Goal: Task Accomplishment & Management: Use online tool/utility

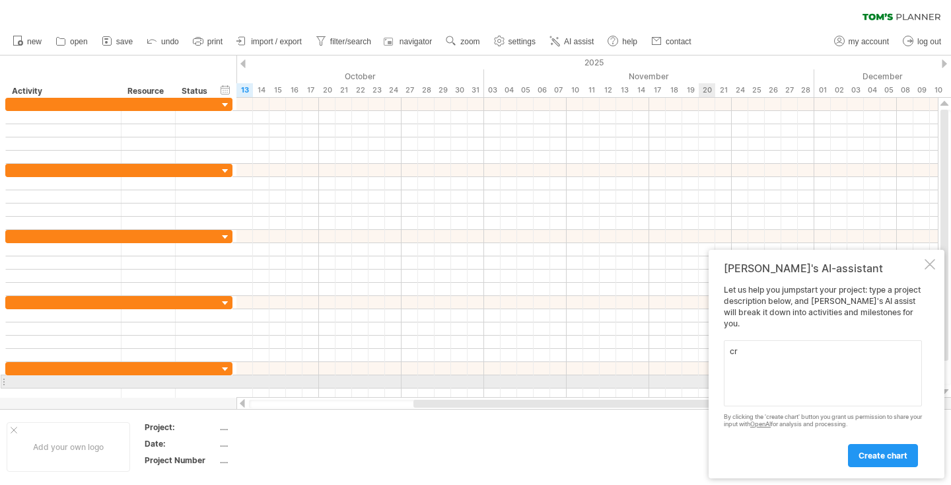
type textarea "c"
paste textarea "create a [PERSON_NAME] chart for a residential interior design project includin…"
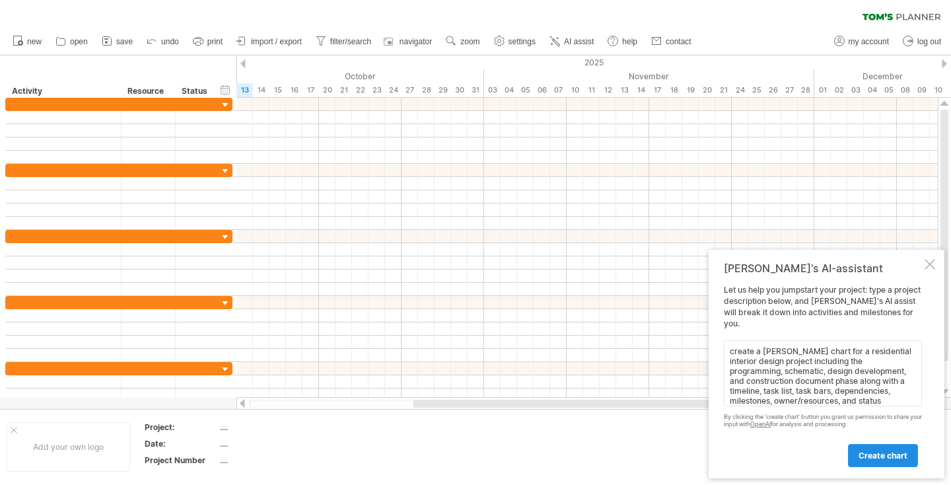
type textarea "create a [PERSON_NAME] chart for a residential interior design project includin…"
click at [888, 459] on span "create chart" at bounding box center [882, 455] width 49 height 10
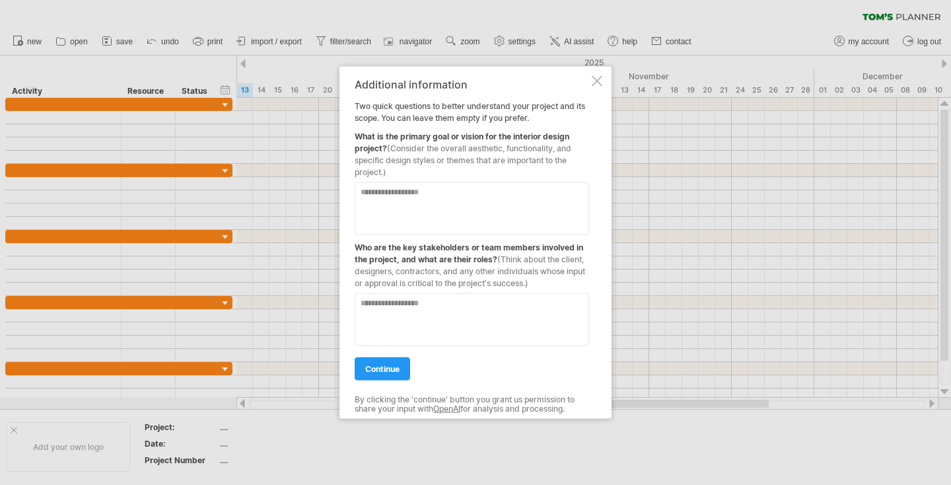
click at [416, 194] on textarea at bounding box center [472, 208] width 234 height 53
drag, startPoint x: 478, startPoint y: 193, endPoint x: 352, endPoint y: 184, distance: 126.5
click at [352, 184] on div "**********" at bounding box center [475, 243] width 272 height 352
click at [386, 316] on textarea at bounding box center [472, 319] width 234 height 53
click at [474, 204] on textarea "**********" at bounding box center [472, 208] width 234 height 53
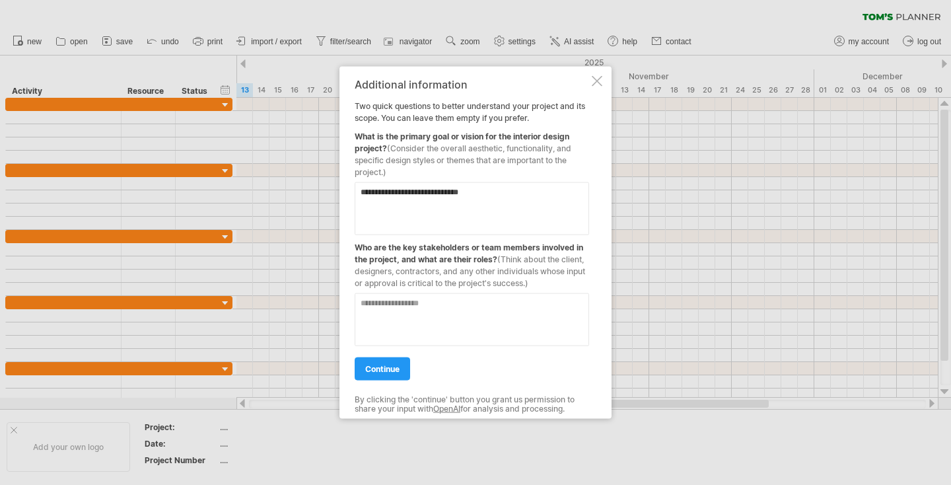
click at [474, 204] on textarea "**********" at bounding box center [472, 208] width 234 height 53
type textarea "**********"
click at [452, 303] on textarea at bounding box center [472, 319] width 234 height 53
click at [371, 304] on textarea "**********" at bounding box center [472, 319] width 234 height 53
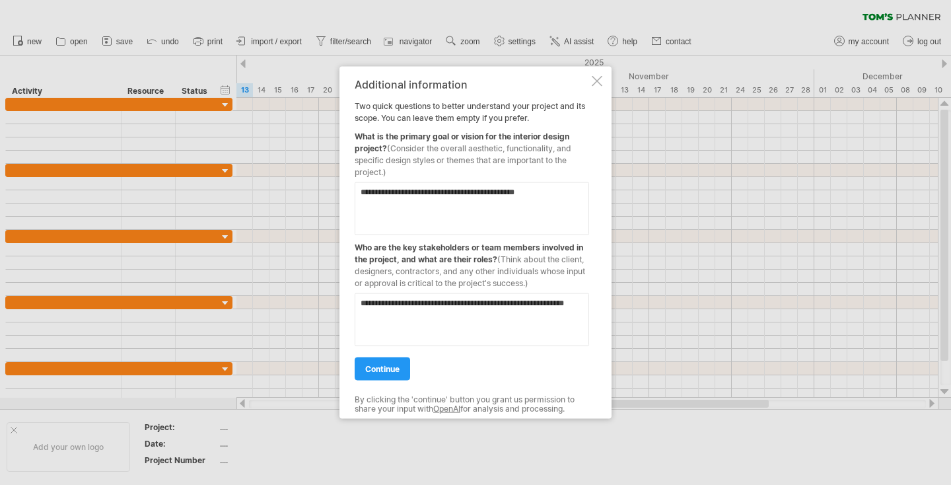
click at [371, 304] on textarea "**********" at bounding box center [472, 319] width 234 height 53
drag, startPoint x: 398, startPoint y: 302, endPoint x: 272, endPoint y: 290, distance: 126.7
click at [272, 290] on div "Trying to reach [DOMAIN_NAME] Connected again... 0% clear filter new" at bounding box center [475, 242] width 951 height 485
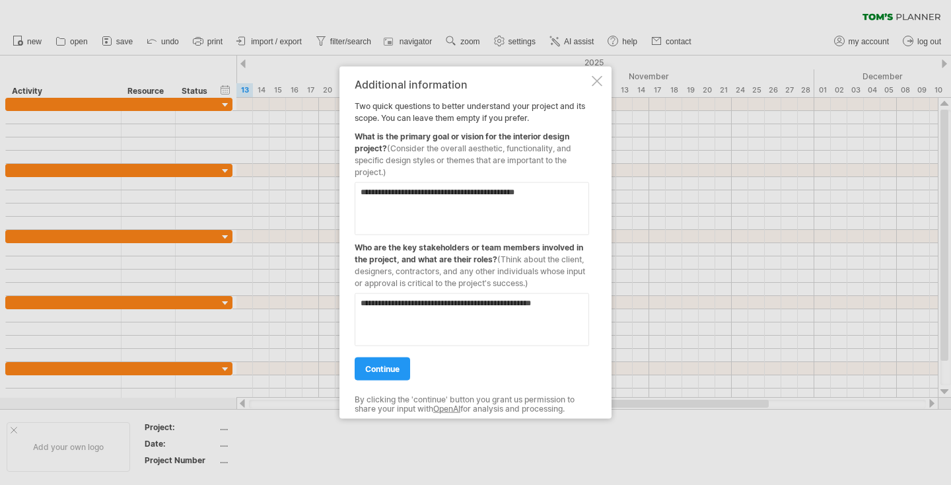
click at [489, 304] on textarea "**********" at bounding box center [472, 319] width 234 height 53
click at [558, 302] on textarea "**********" at bounding box center [472, 319] width 234 height 53
type textarea "**********"
click at [390, 364] on span "continue" at bounding box center [382, 369] width 34 height 10
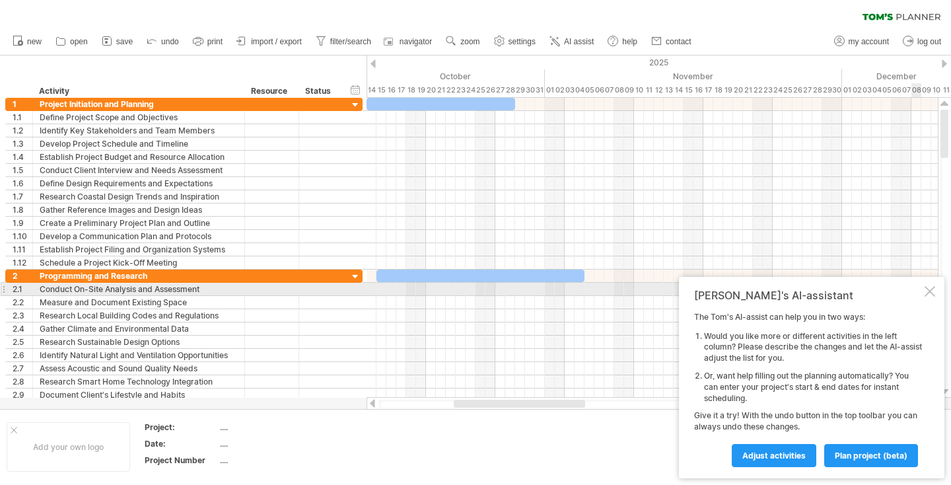
click at [924, 292] on div at bounding box center [929, 291] width 11 height 11
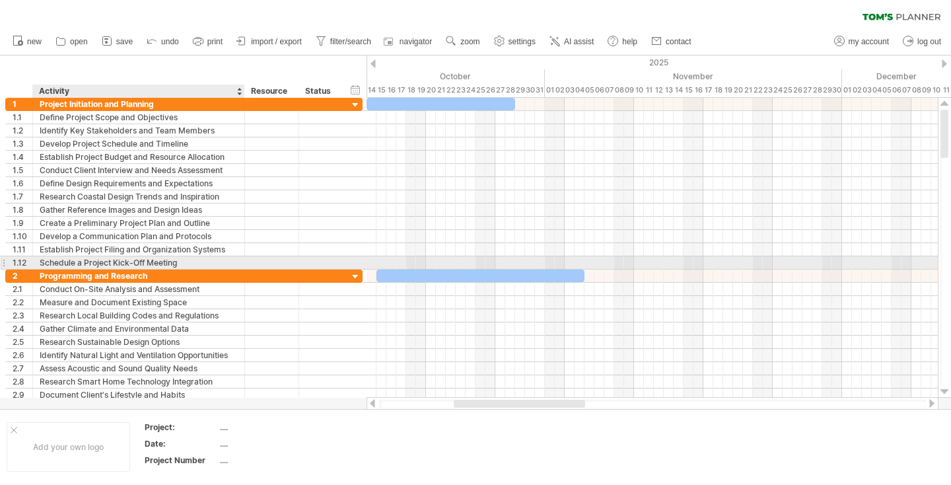
click at [123, 259] on div "Schedule a Project Kick-Off Meeting" at bounding box center [139, 262] width 198 height 13
click at [176, 262] on input "**********" at bounding box center [139, 262] width 198 height 13
click at [199, 260] on div "Schedule a Project Kick-Off Meeting" at bounding box center [139, 262] width 198 height 13
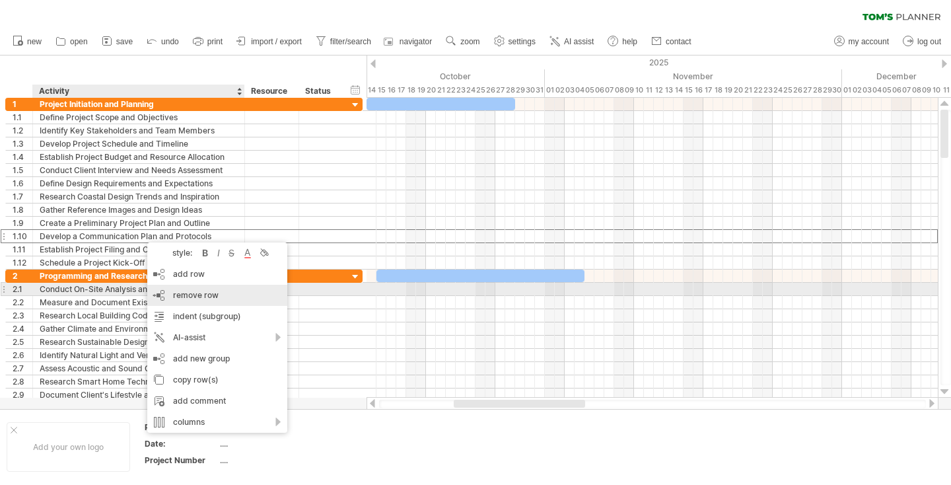
click at [179, 293] on span "remove row" at bounding box center [196, 295] width 46 height 10
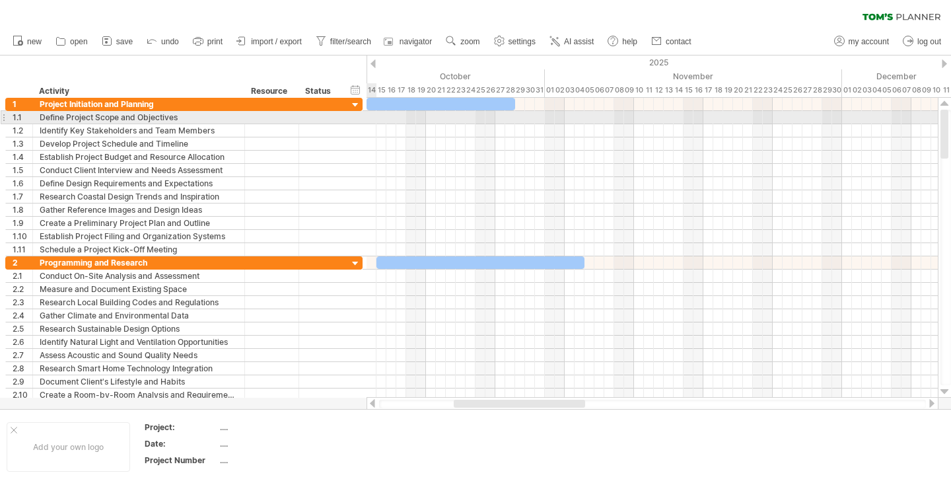
click at [373, 118] on div at bounding box center [651, 117] width 571 height 13
drag, startPoint x: 374, startPoint y: 116, endPoint x: 462, endPoint y: 119, distance: 88.5
click at [463, 119] on div at bounding box center [651, 117] width 571 height 13
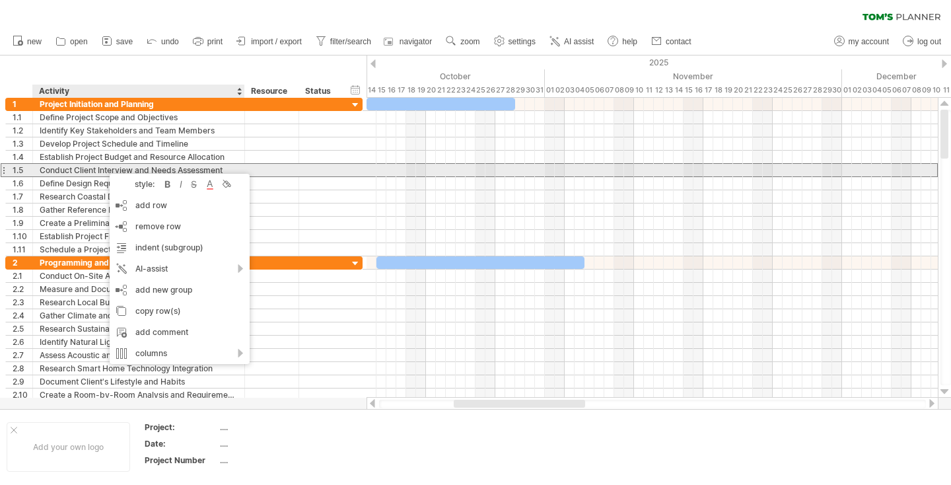
click at [62, 169] on div "Conduct Client Interview and Needs Assessment" at bounding box center [139, 170] width 198 height 13
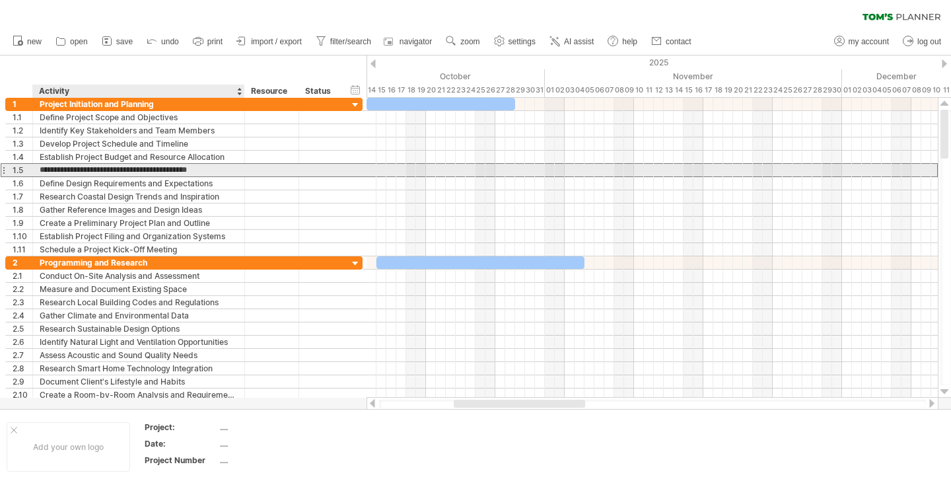
click at [62, 169] on input "**********" at bounding box center [139, 170] width 198 height 13
click at [75, 170] on input "**********" at bounding box center [139, 170] width 198 height 13
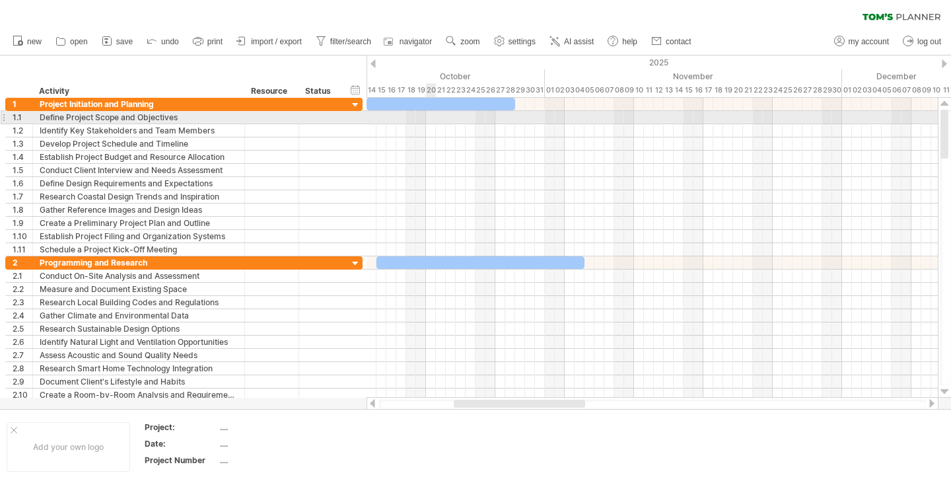
click at [428, 118] on div at bounding box center [651, 117] width 571 height 13
click at [396, 119] on div at bounding box center [651, 117] width 571 height 13
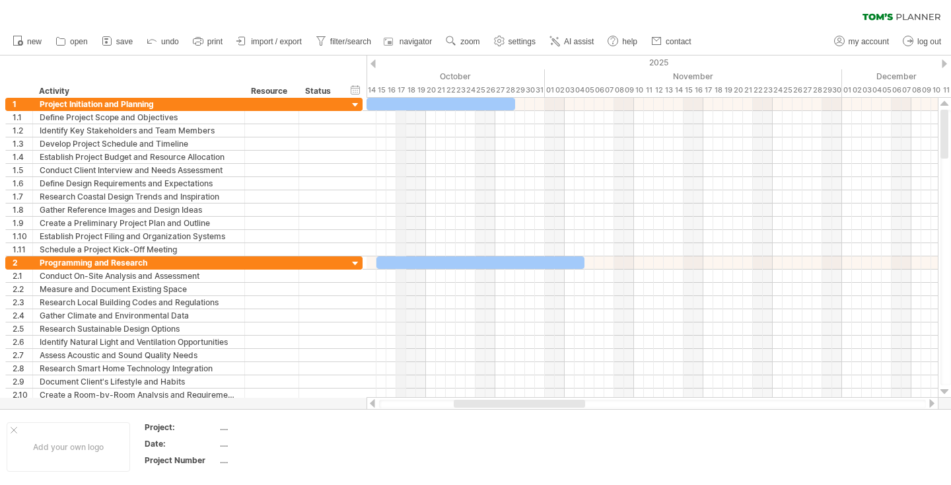
click at [403, 90] on div "17" at bounding box center [401, 90] width 10 height 14
click at [413, 90] on div "18" at bounding box center [411, 90] width 10 height 14
click at [422, 90] on div "19" at bounding box center [421, 90] width 10 height 14
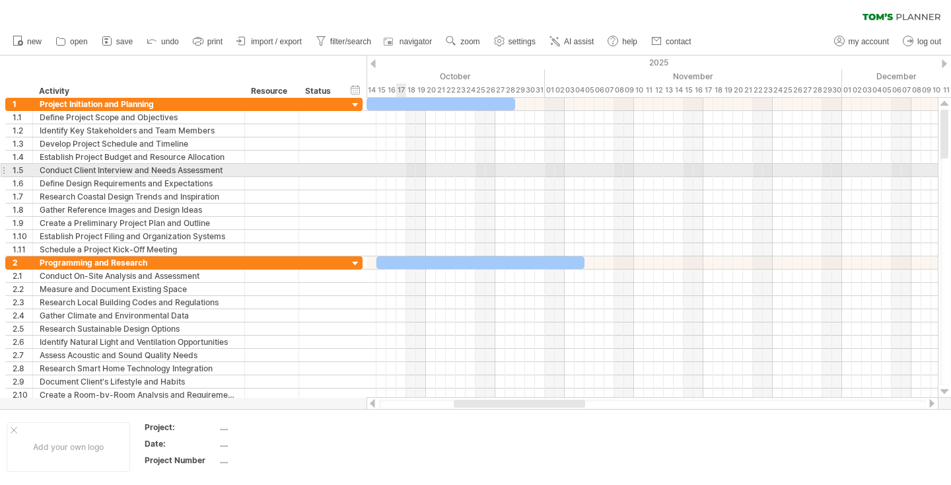
click at [398, 164] on div at bounding box center [651, 170] width 571 height 13
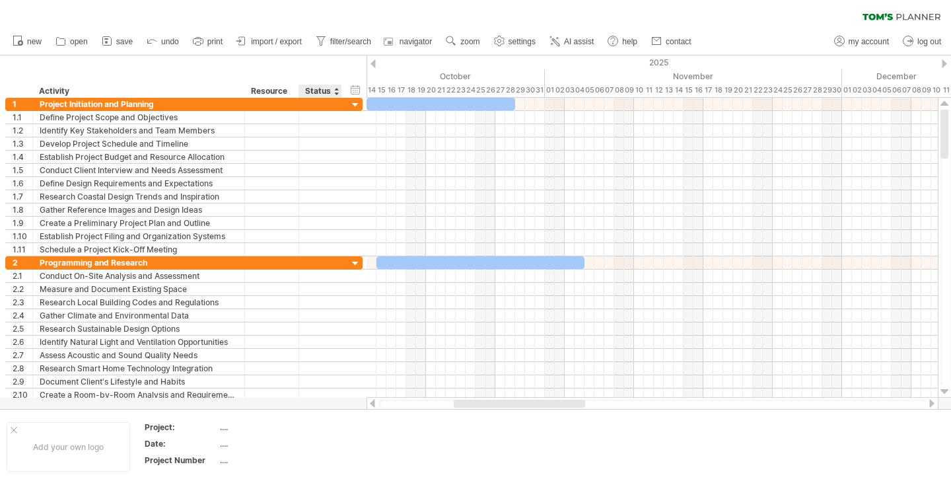
click at [335, 92] on div at bounding box center [335, 91] width 5 height 13
click at [281, 87] on div "Resource" at bounding box center [271, 91] width 40 height 13
click at [293, 91] on div at bounding box center [293, 91] width 5 height 13
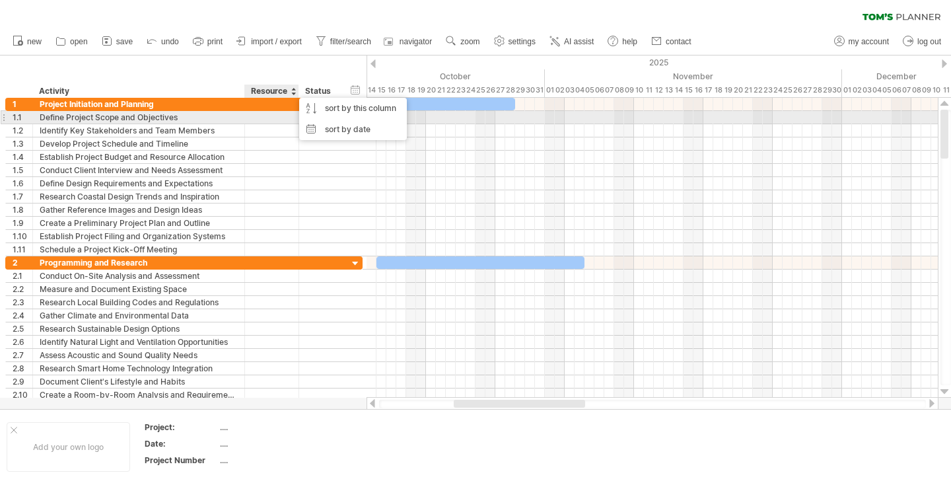
click at [277, 117] on div at bounding box center [272, 117] width 40 height 13
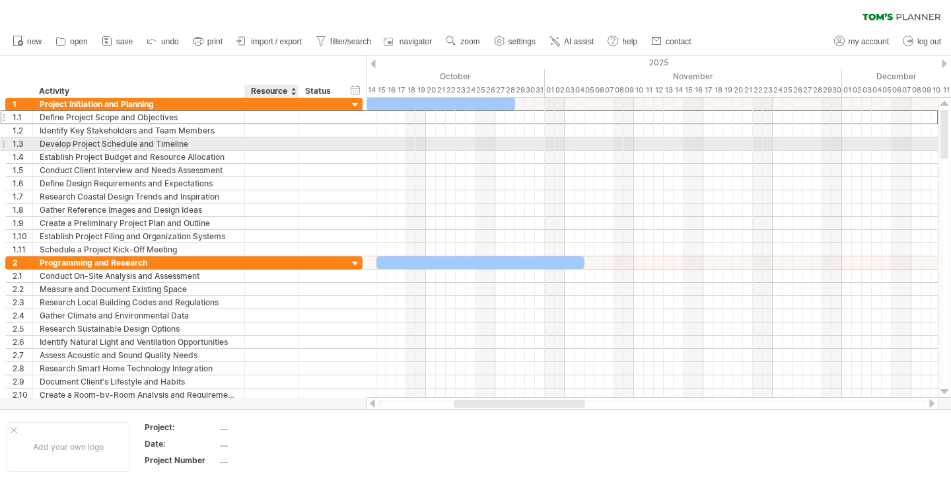
click at [276, 141] on div at bounding box center [272, 143] width 40 height 13
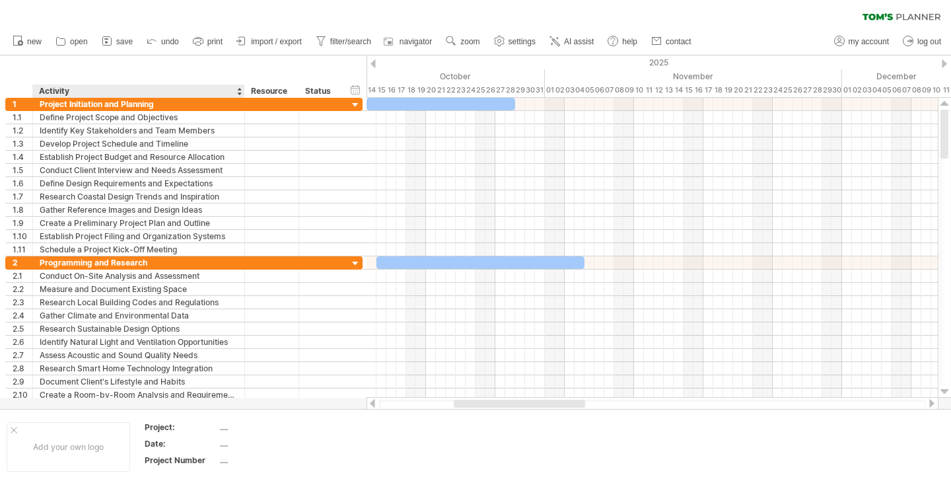
click at [209, 69] on div "hide start/end/duration show start/end/duration ******** Activity ******** Reso…" at bounding box center [183, 76] width 366 height 42
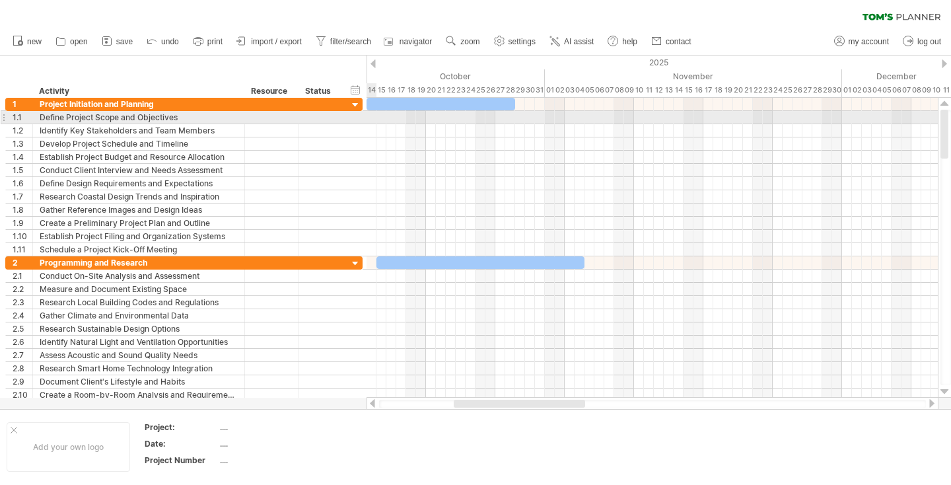
click at [374, 118] on div at bounding box center [651, 117] width 571 height 13
click at [374, 114] on div at bounding box center [651, 117] width 571 height 13
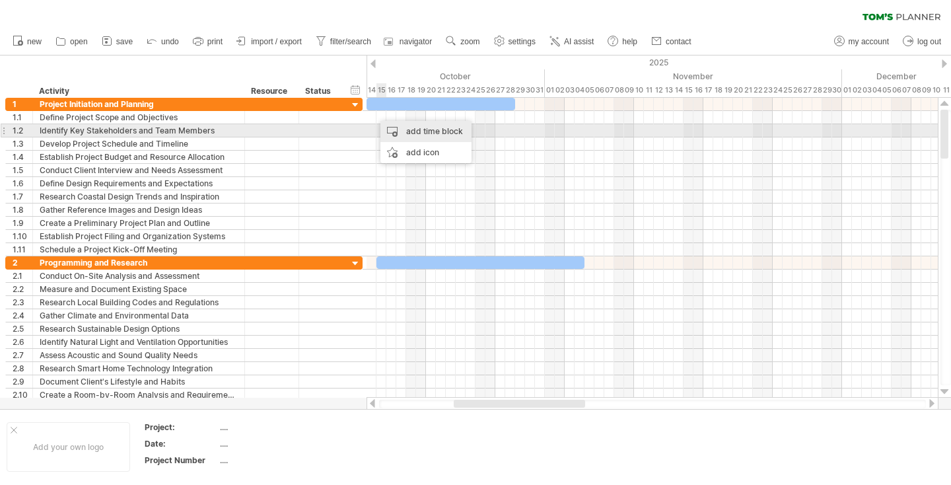
click at [402, 131] on div "add time block" at bounding box center [425, 131] width 91 height 21
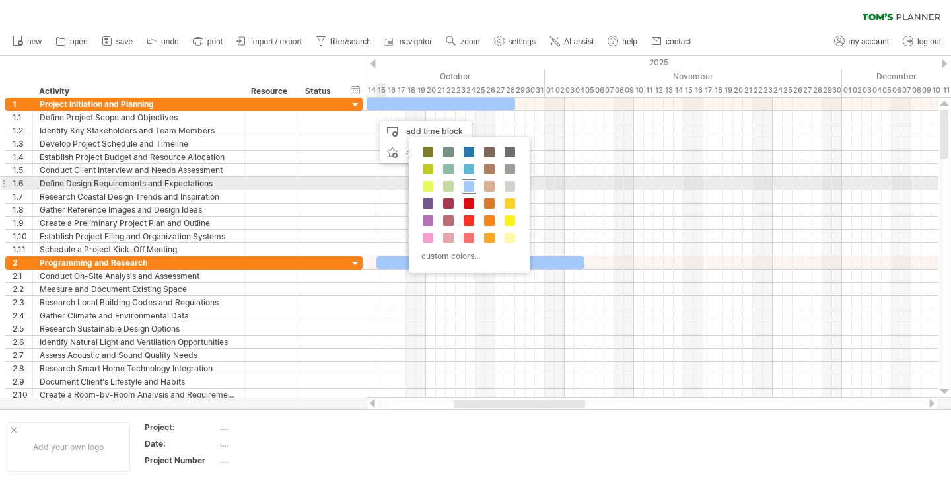
click at [469, 188] on span at bounding box center [469, 186] width 11 height 11
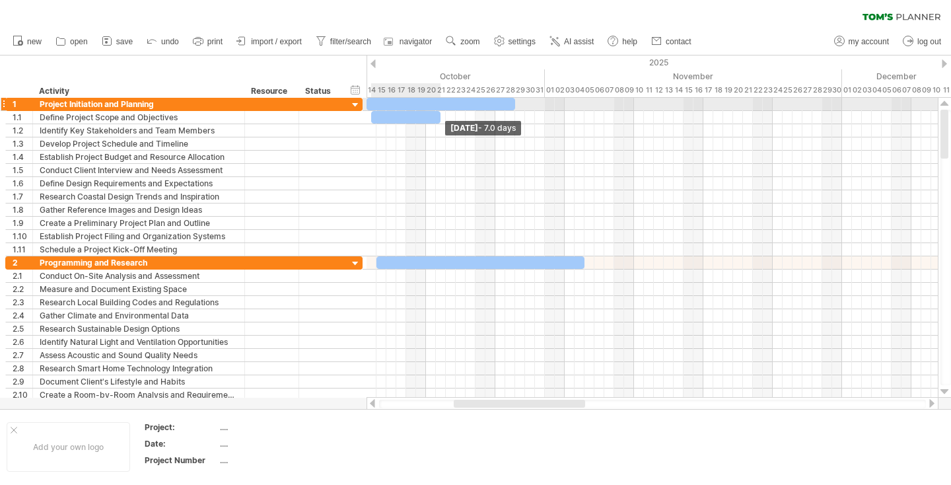
drag, startPoint x: 382, startPoint y: 118, endPoint x: 440, endPoint y: 110, distance: 59.3
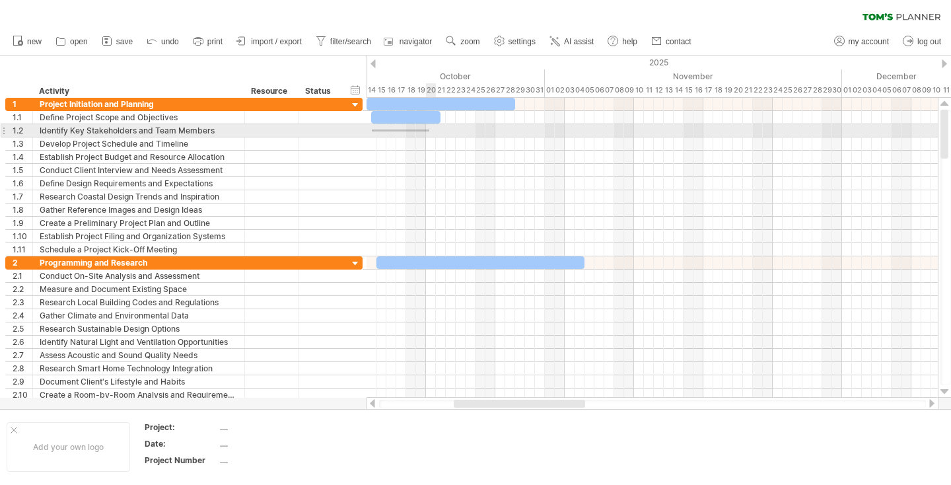
drag, startPoint x: 372, startPoint y: 131, endPoint x: 432, endPoint y: 129, distance: 60.8
click at [432, 129] on div at bounding box center [651, 130] width 571 height 13
click at [374, 131] on div at bounding box center [651, 130] width 571 height 13
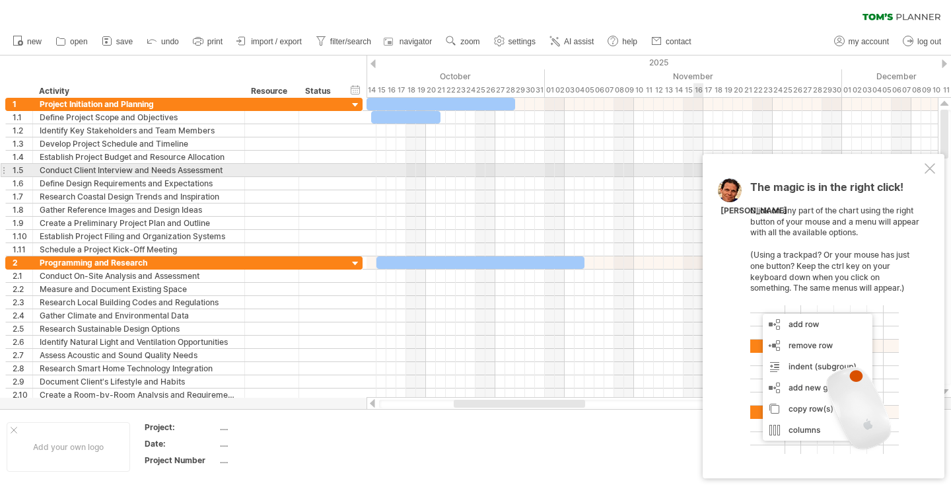
click at [925, 172] on div at bounding box center [929, 168] width 11 height 11
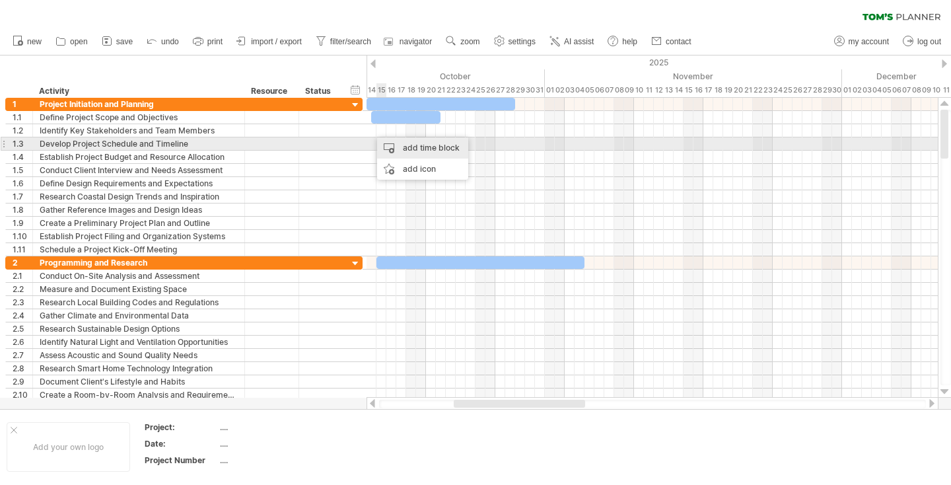
click at [403, 149] on div "add time block" at bounding box center [422, 147] width 91 height 21
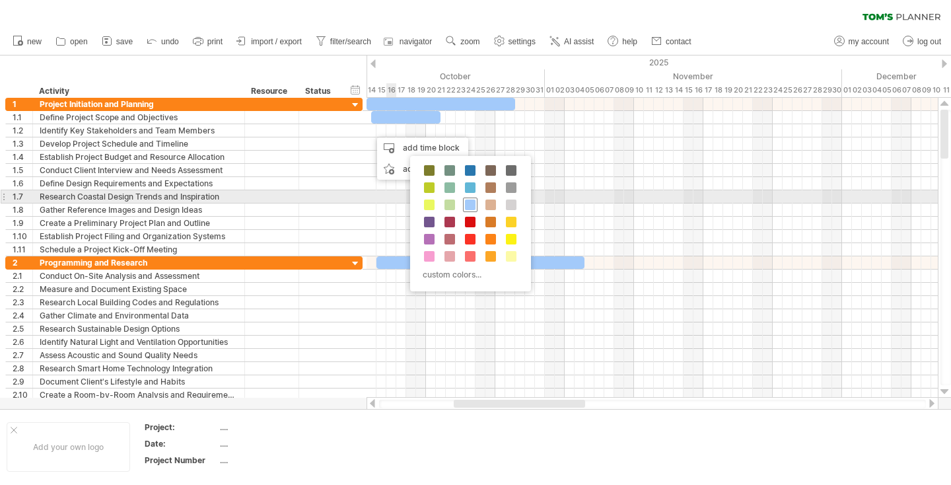
click at [467, 202] on span at bounding box center [470, 204] width 11 height 11
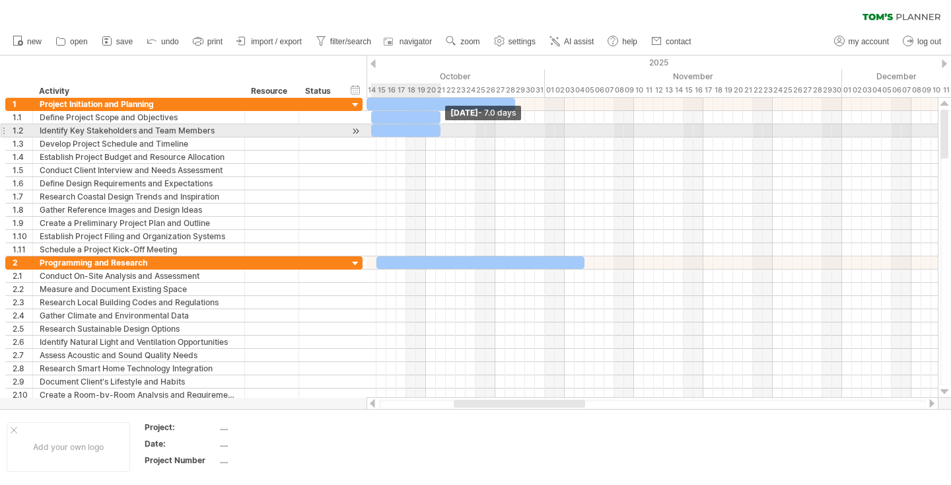
drag, startPoint x: 378, startPoint y: 130, endPoint x: 436, endPoint y: 130, distance: 58.1
click at [436, 130] on div at bounding box center [405, 130] width 69 height 13
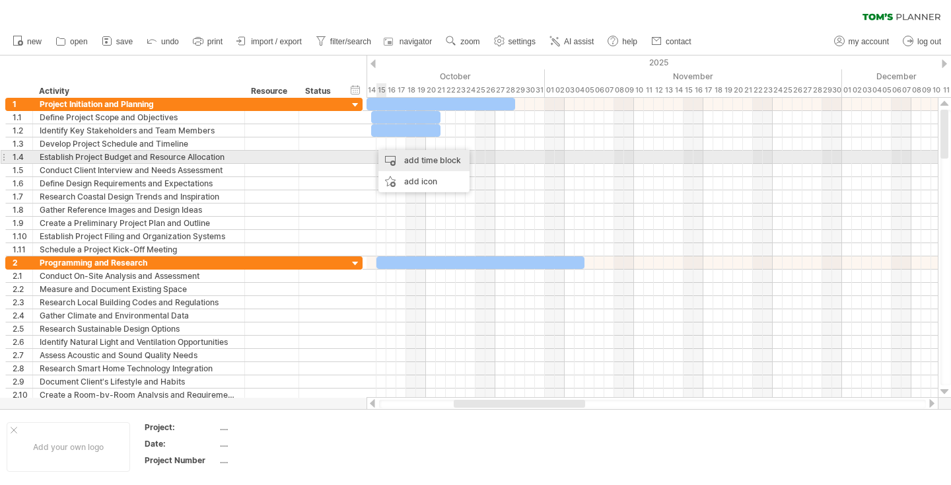
click at [399, 154] on div "add time block" at bounding box center [423, 160] width 91 height 21
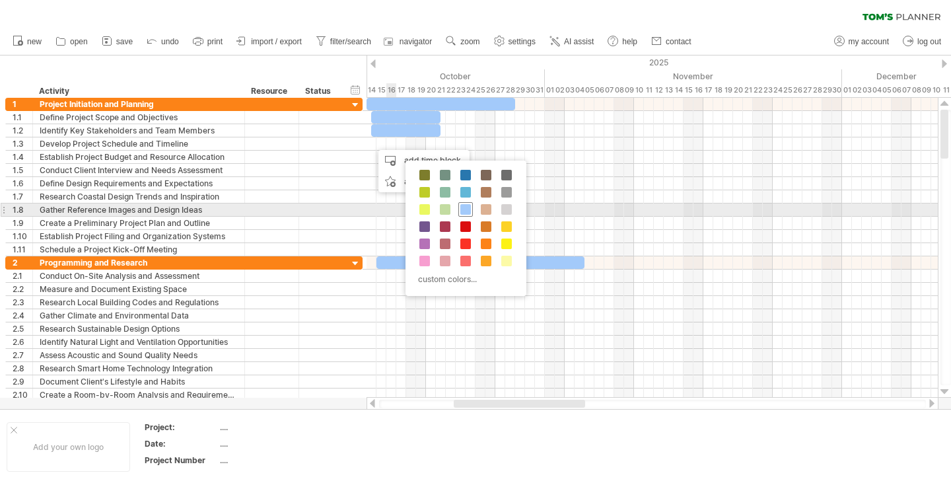
click at [466, 209] on span at bounding box center [465, 209] width 11 height 11
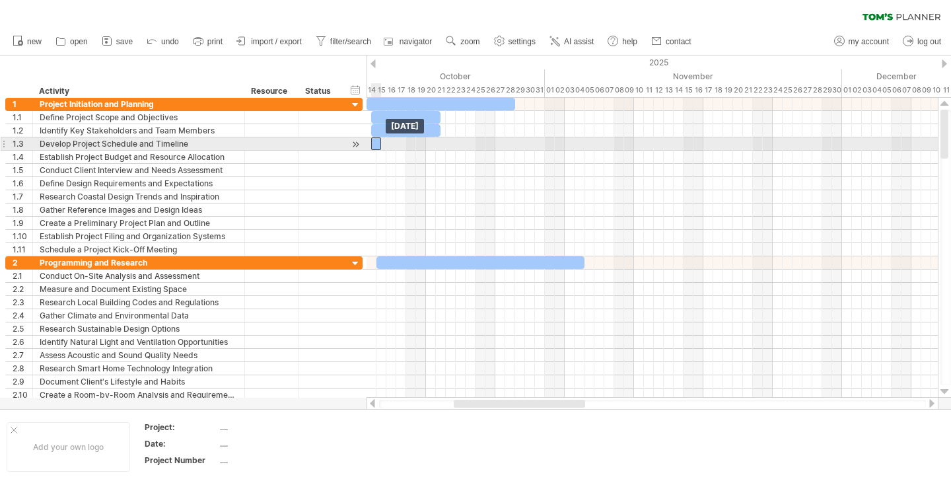
click at [376, 139] on div at bounding box center [376, 143] width 10 height 13
drag, startPoint x: 382, startPoint y: 143, endPoint x: 414, endPoint y: 143, distance: 32.4
click at [414, 143] on span at bounding box center [415, 143] width 5 height 13
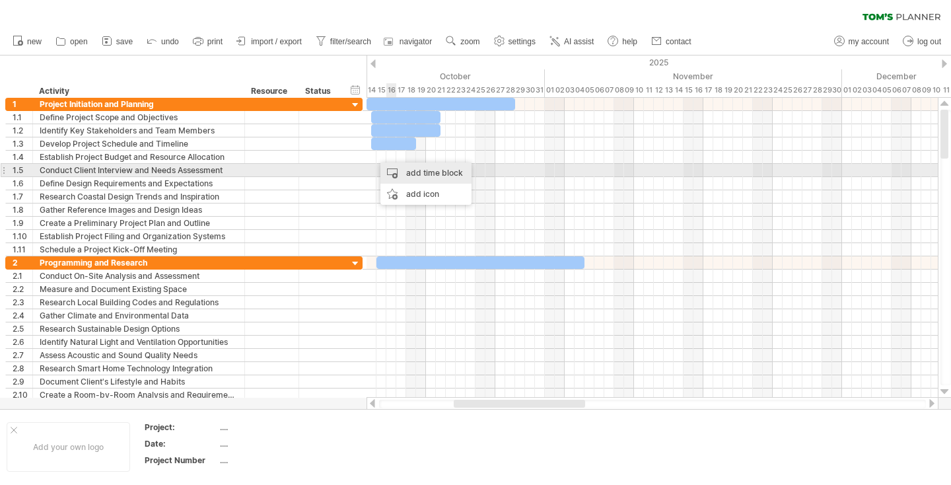
click at [406, 170] on div "add time block" at bounding box center [425, 172] width 91 height 21
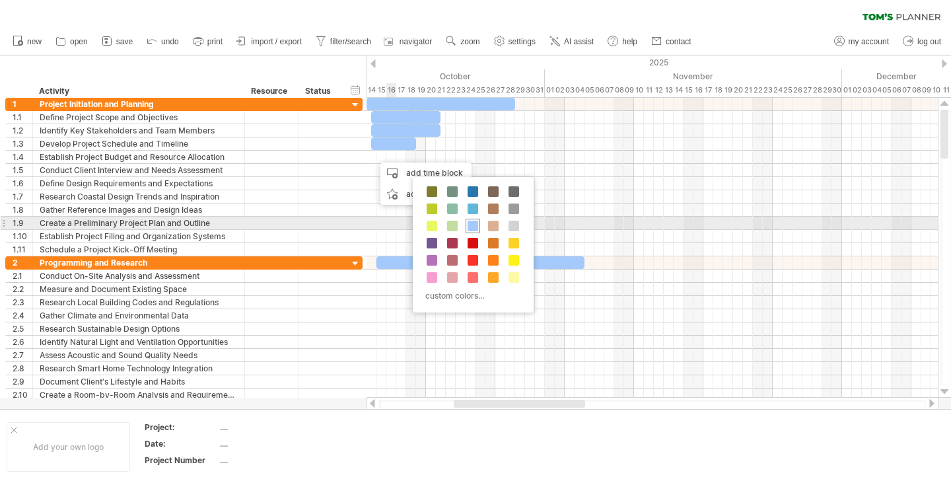
click at [472, 223] on span at bounding box center [472, 226] width 11 height 11
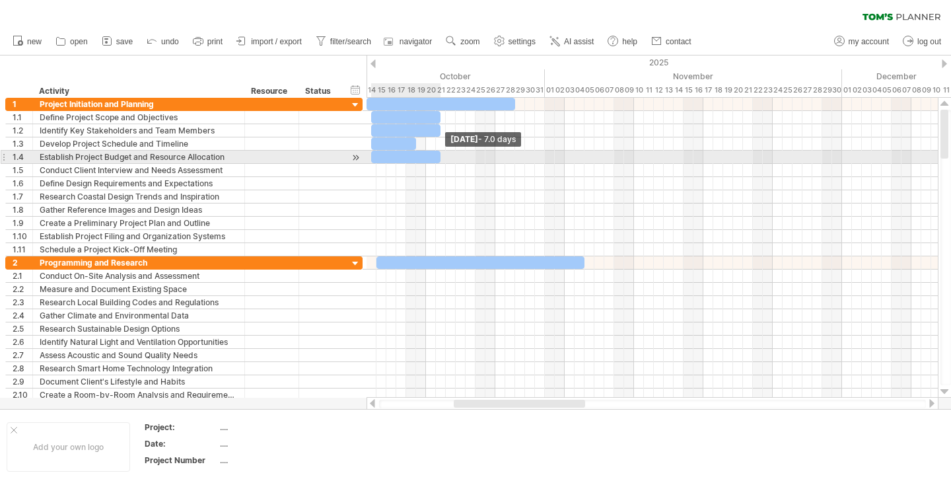
drag, startPoint x: 378, startPoint y: 156, endPoint x: 438, endPoint y: 151, distance: 60.9
click at [438, 151] on span at bounding box center [440, 157] width 5 height 13
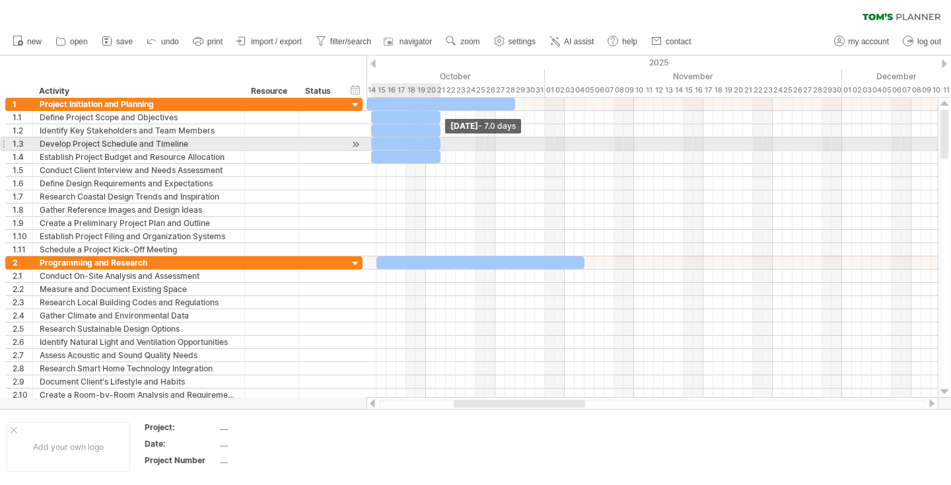
drag, startPoint x: 414, startPoint y: 143, endPoint x: 436, endPoint y: 142, distance: 22.5
click at [436, 142] on div at bounding box center [405, 143] width 69 height 13
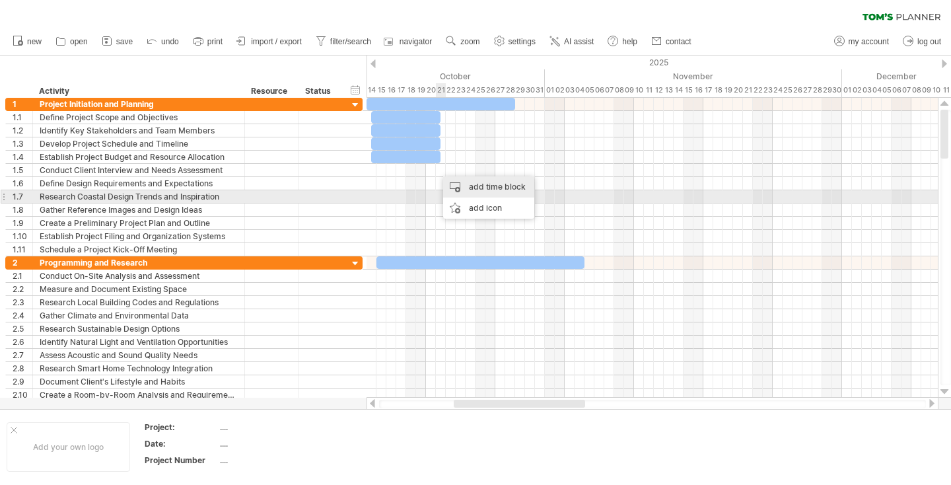
click at [471, 191] on div "add time block" at bounding box center [488, 186] width 91 height 21
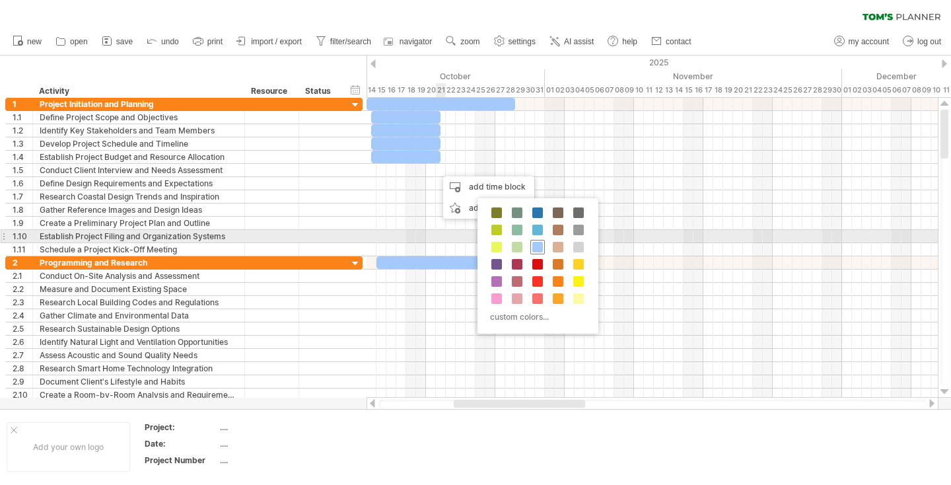
click at [537, 244] on span at bounding box center [537, 247] width 11 height 11
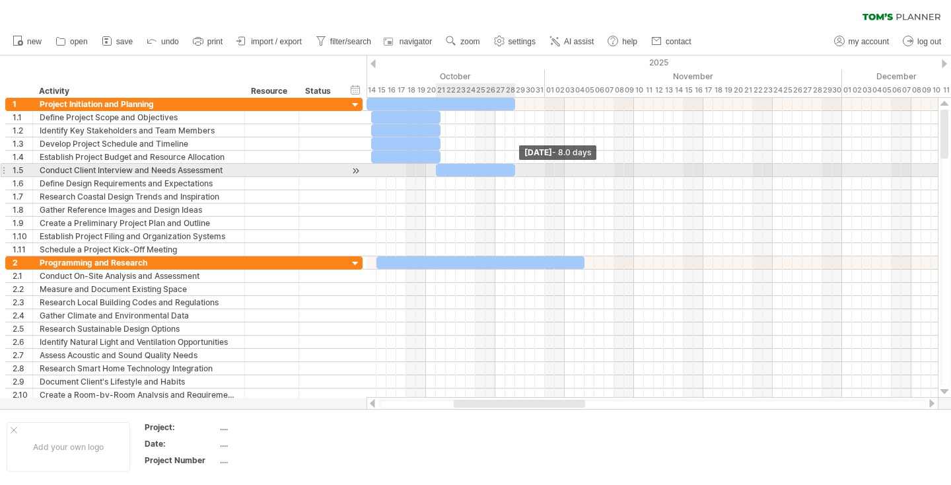
drag, startPoint x: 444, startPoint y: 172, endPoint x: 512, endPoint y: 172, distance: 67.4
click at [512, 172] on span at bounding box center [514, 170] width 5 height 13
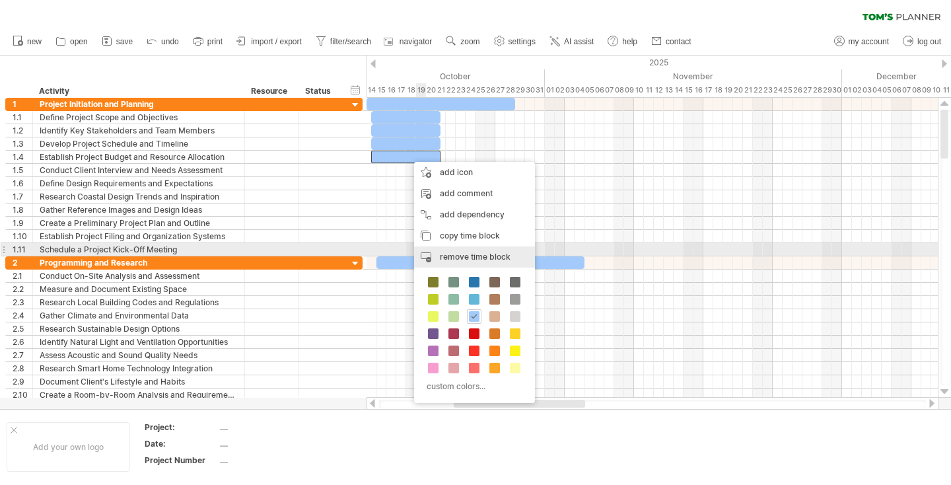
click at [456, 255] on span "remove time block" at bounding box center [475, 257] width 71 height 10
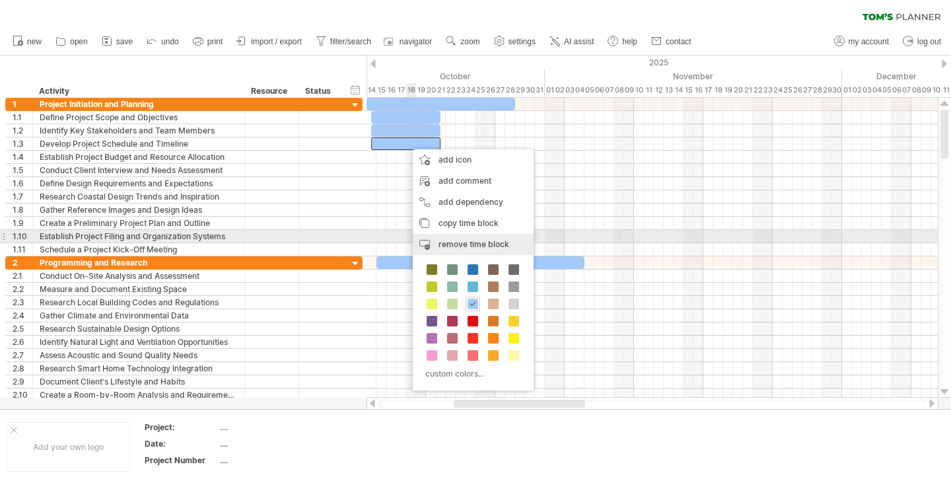
click at [460, 238] on div "remove time block remove selected items" at bounding box center [473, 244] width 121 height 21
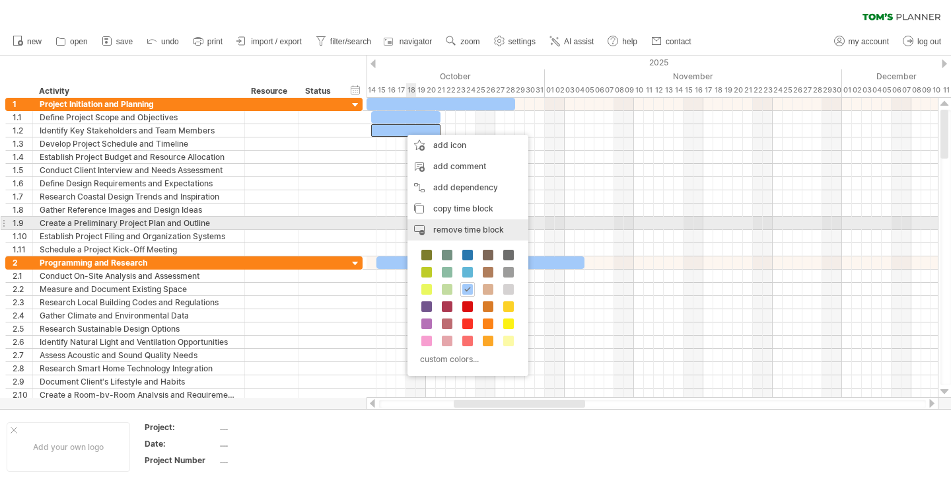
click at [448, 226] on span "remove time block" at bounding box center [468, 230] width 71 height 10
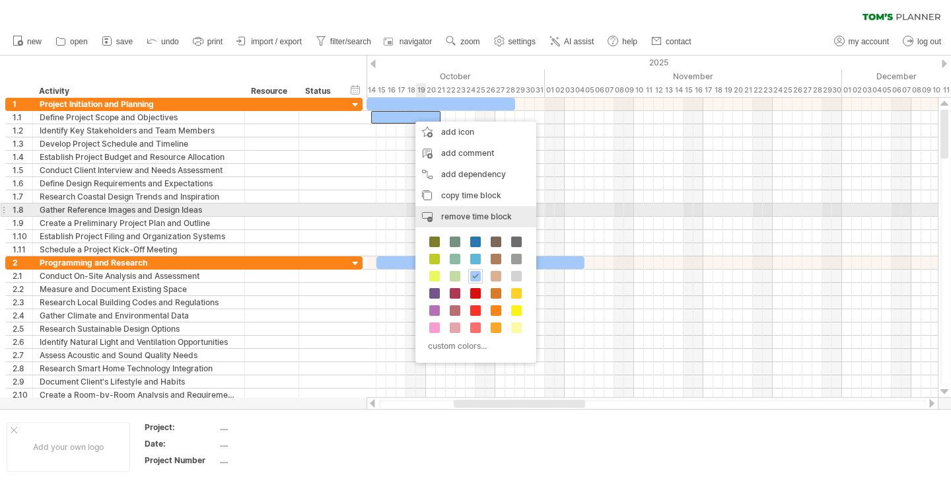
click at [460, 213] on span "remove time block" at bounding box center [476, 216] width 71 height 10
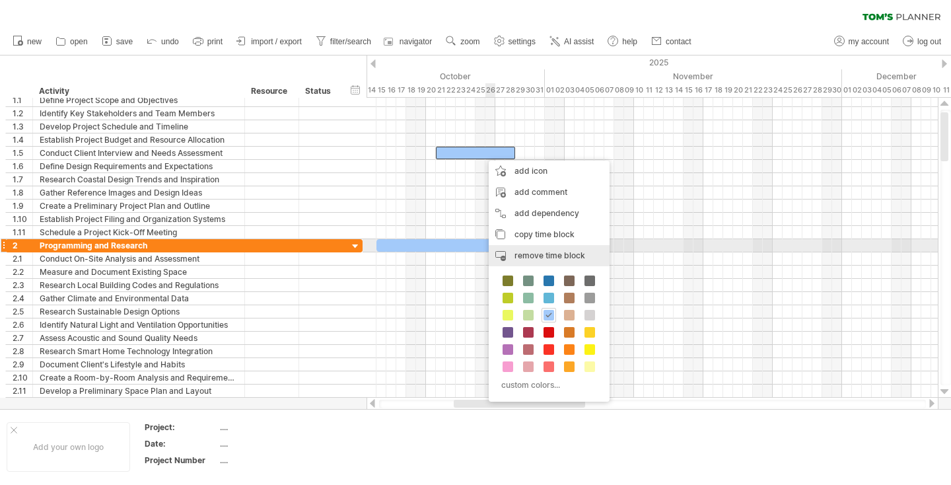
click at [522, 248] on div "remove time block remove selected items" at bounding box center [549, 255] width 121 height 21
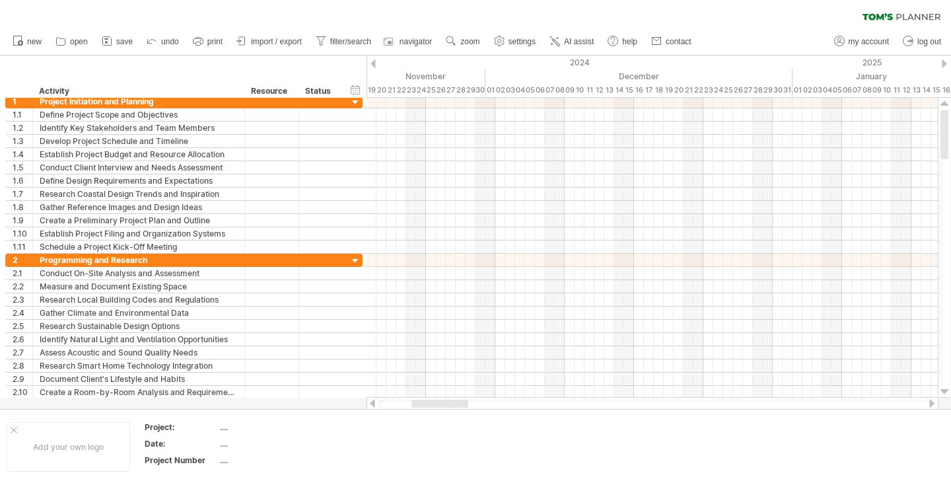
click at [942, 64] on div at bounding box center [944, 63] width 5 height 9
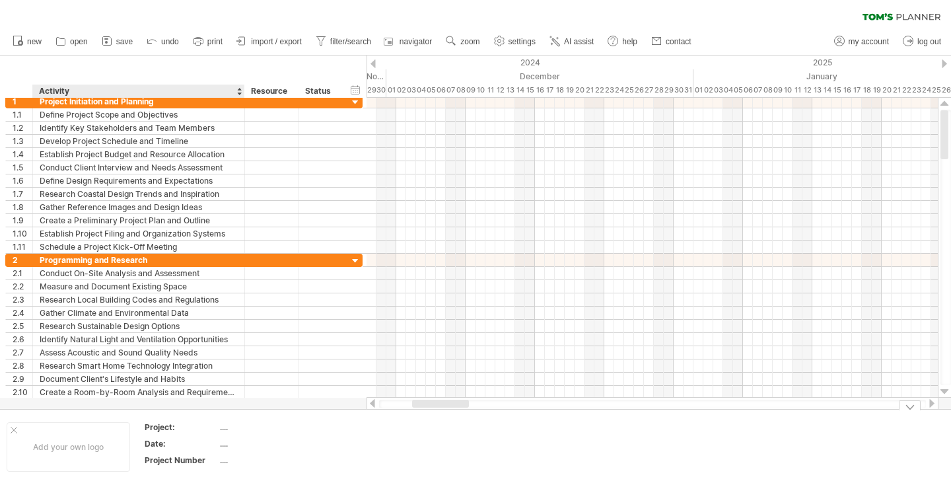
click at [225, 427] on div "...." at bounding box center [275, 426] width 111 height 11
type input "**********"
click at [224, 442] on div "...." at bounding box center [275, 443] width 111 height 11
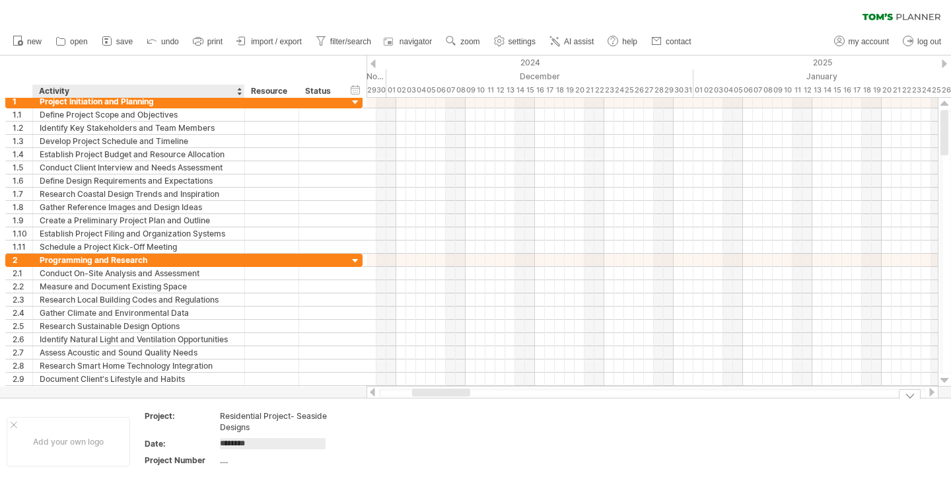
type input "*********"
click at [224, 460] on div "...." at bounding box center [275, 459] width 111 height 11
type input "*"
click at [409, 471] on td at bounding box center [392, 441] width 104 height 62
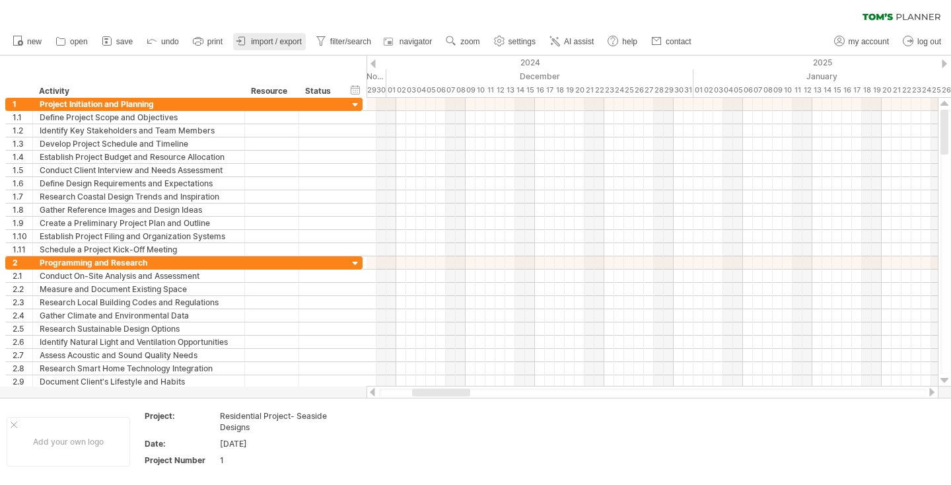
click at [272, 37] on span "import / export" at bounding box center [276, 41] width 51 height 9
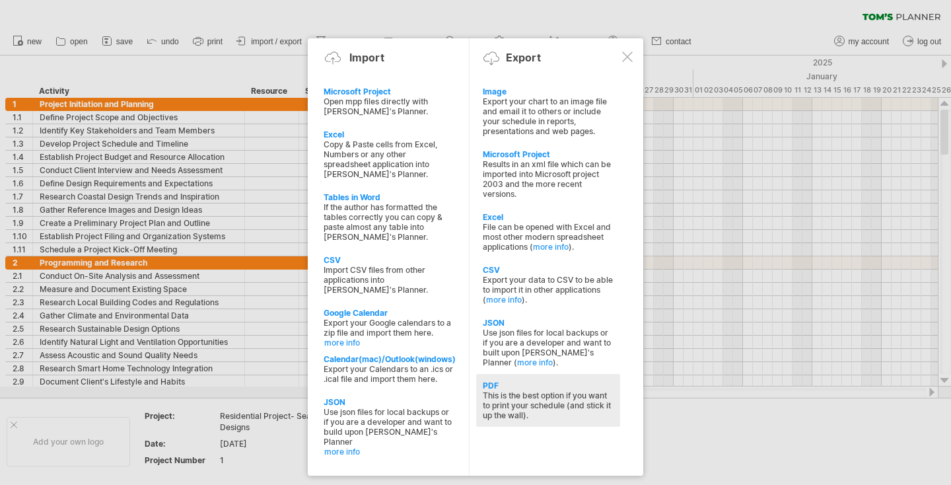
click at [543, 390] on div "This is the best option if you want to print your schedule (and stick it up the…" at bounding box center [548, 405] width 131 height 30
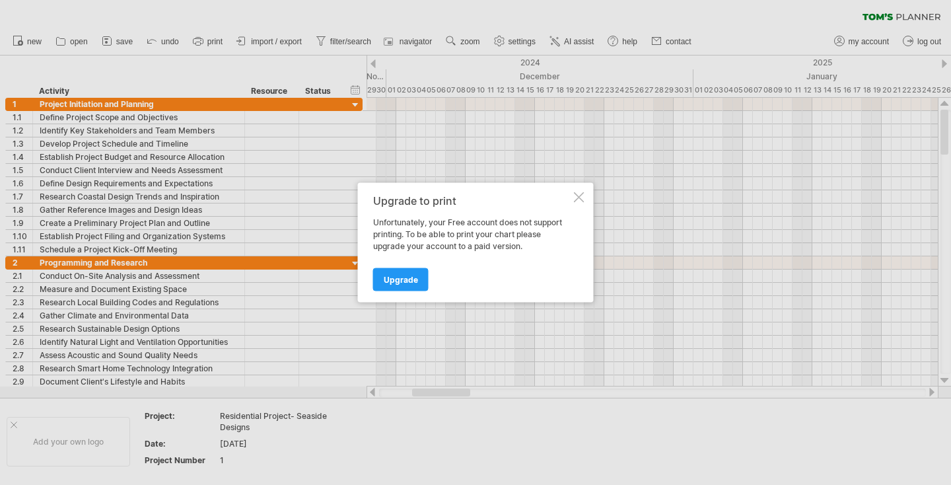
click at [575, 197] on div at bounding box center [579, 197] width 11 height 11
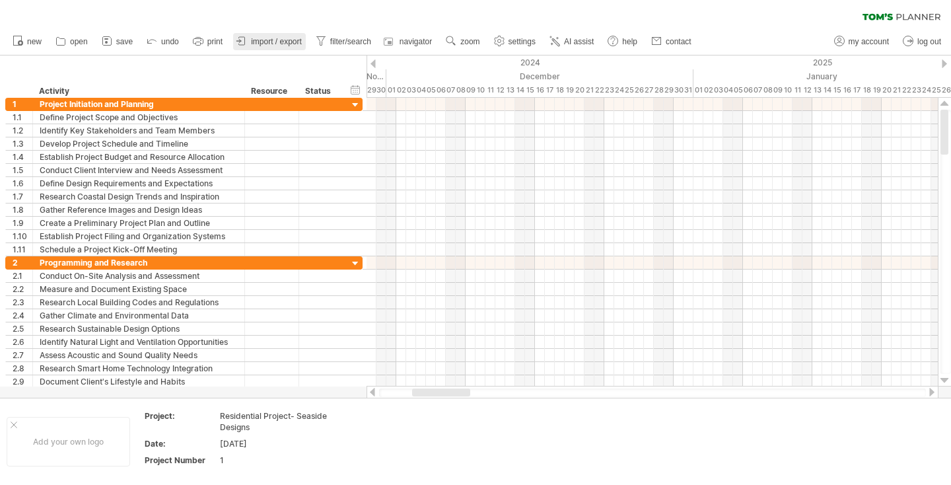
click at [300, 37] on span "import / export" at bounding box center [276, 41] width 51 height 9
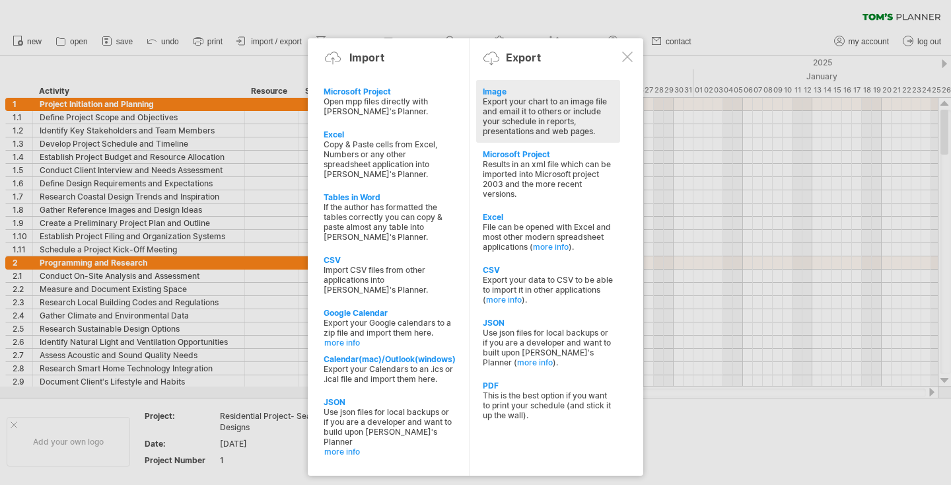
click at [570, 101] on div "Export your chart to an image file and email it to others or include your sched…" at bounding box center [548, 116] width 131 height 40
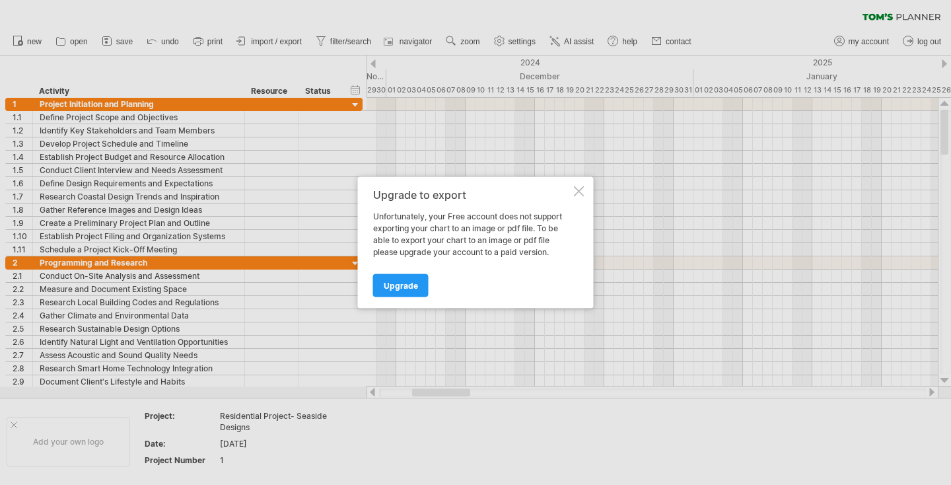
click at [583, 189] on div at bounding box center [579, 191] width 11 height 11
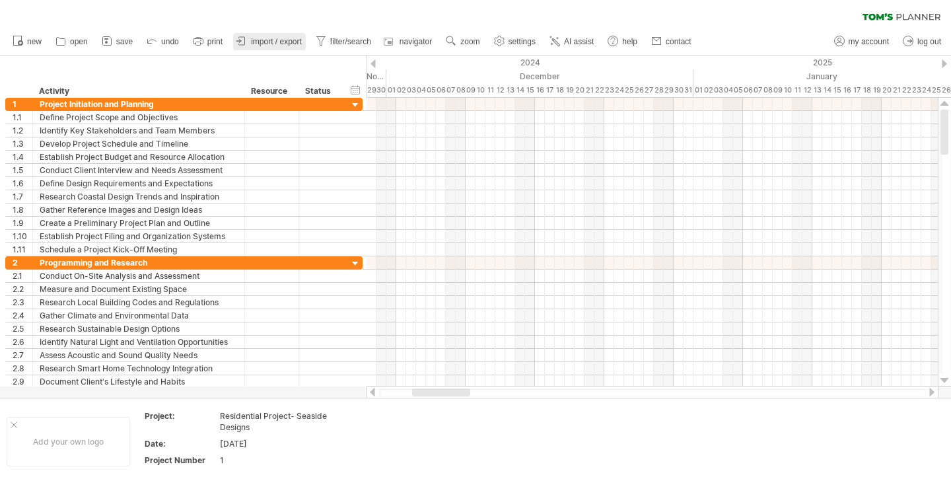
click at [279, 36] on link "import / export" at bounding box center [269, 41] width 73 height 17
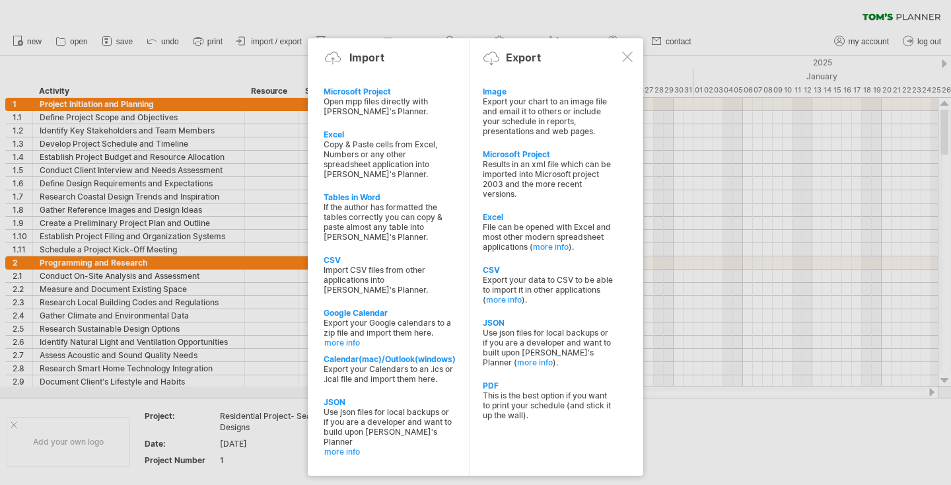
click at [630, 59] on div at bounding box center [627, 57] width 11 height 11
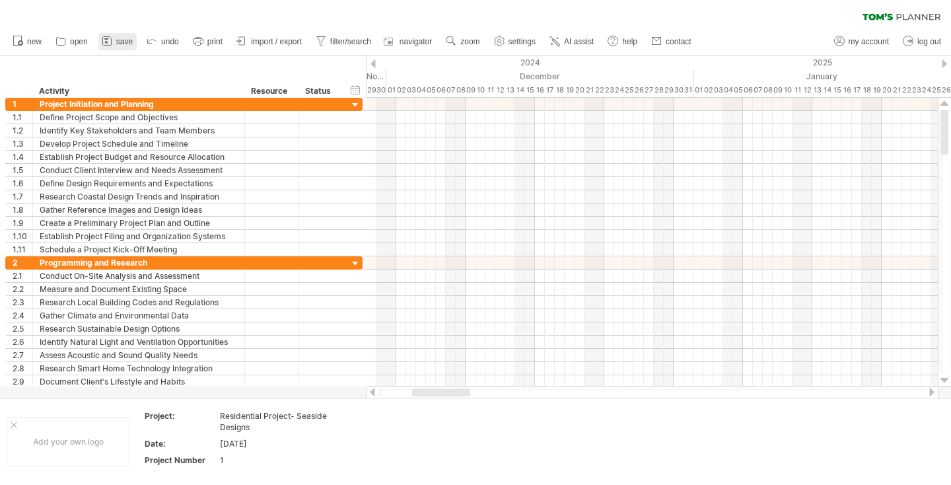
click at [121, 39] on span "save" at bounding box center [124, 41] width 17 height 9
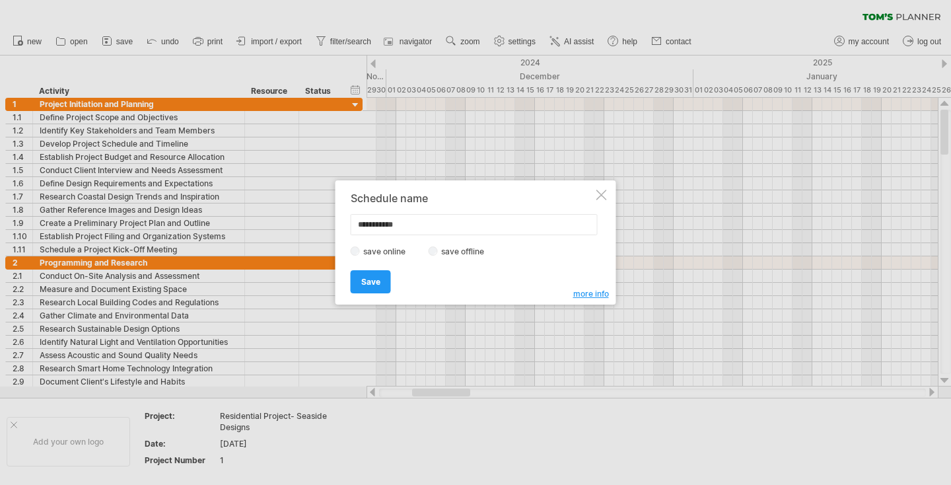
click at [494, 225] on input "**********" at bounding box center [474, 224] width 247 height 21
type input "**********"
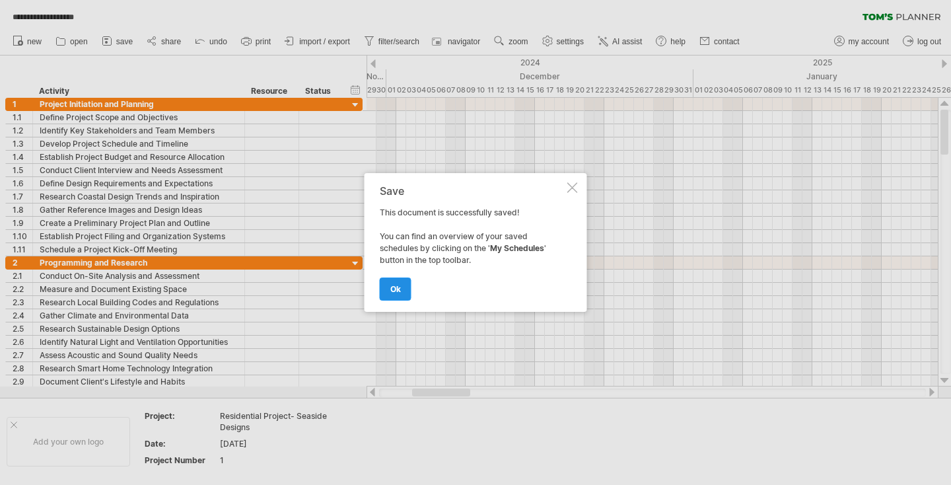
click at [392, 289] on span "ok" at bounding box center [395, 289] width 11 height 10
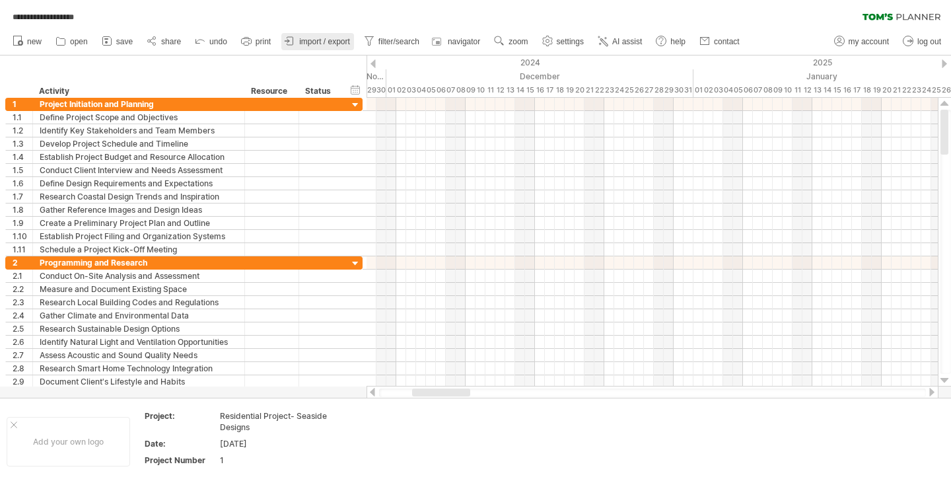
click at [310, 40] on span "import / export" at bounding box center [324, 41] width 51 height 9
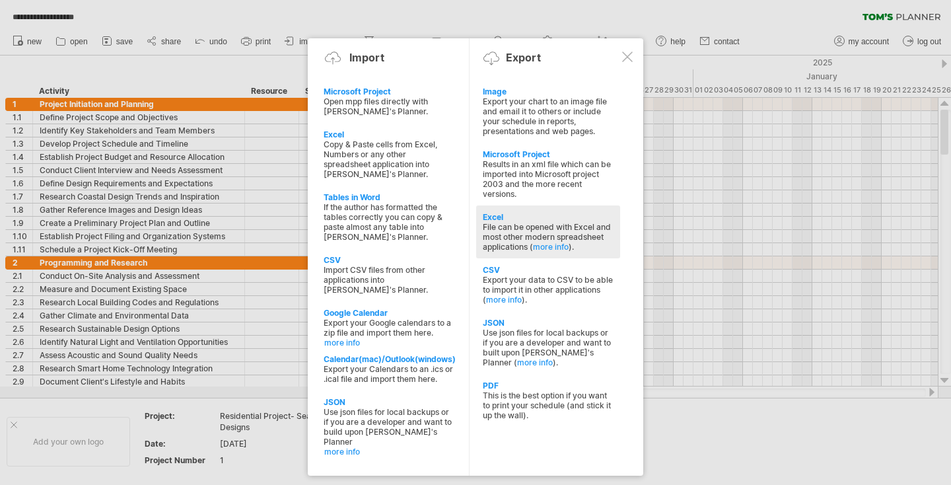
click at [563, 228] on div "File can be opened with Excel and most other modern spreadsheet applications ( …" at bounding box center [548, 237] width 131 height 30
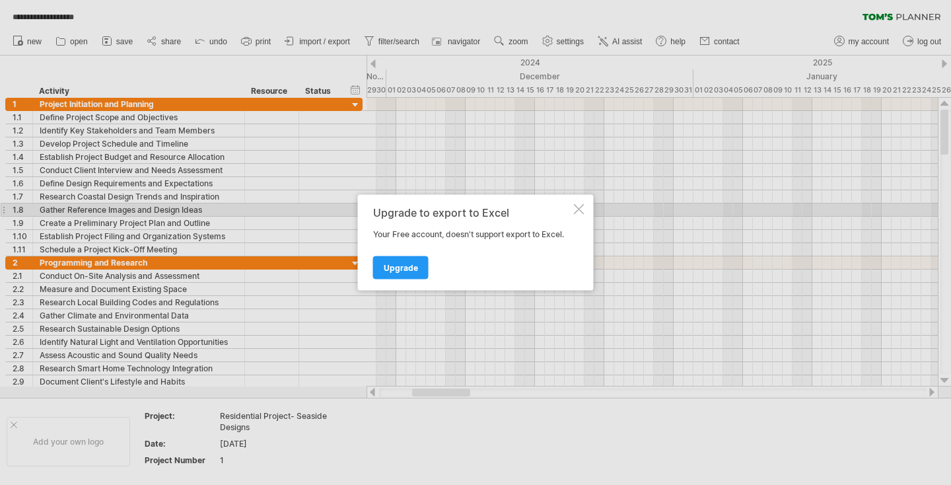
click at [582, 205] on div at bounding box center [579, 209] width 11 height 11
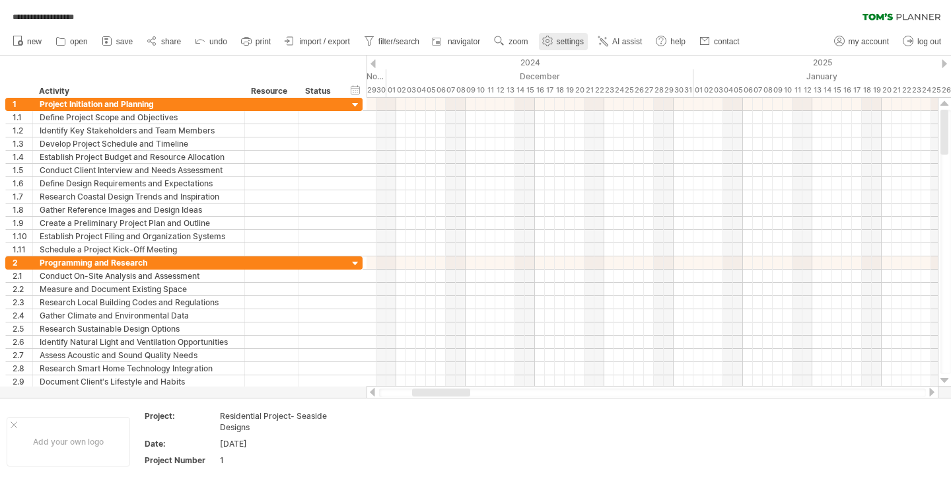
click at [561, 37] on span "settings" at bounding box center [570, 41] width 27 height 9
select select "*"
select select "**"
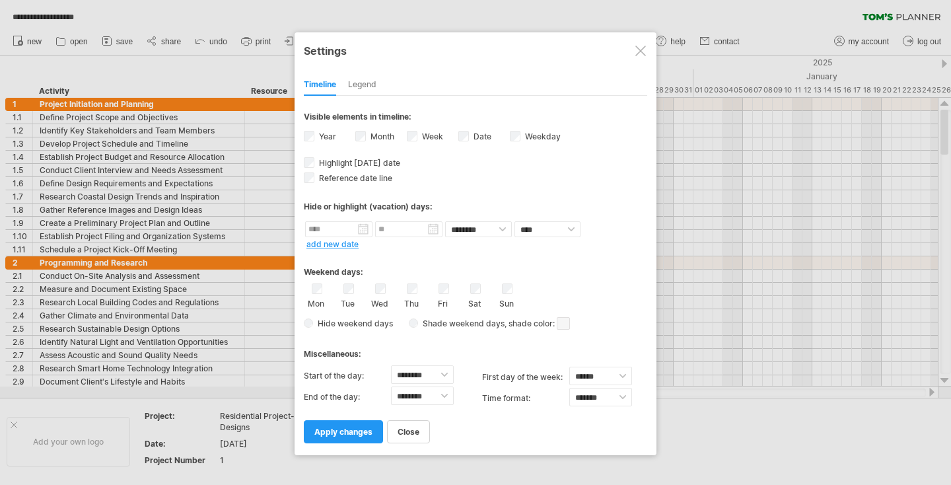
click at [644, 52] on div at bounding box center [640, 51] width 11 height 11
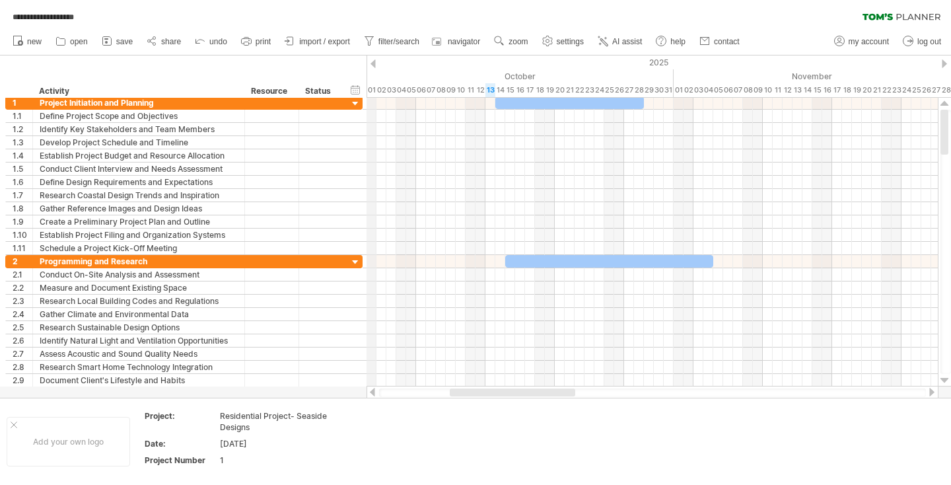
click at [376, 66] on div "2025" at bounding box center [292, 62] width 1971 height 14
click at [320, 41] on span "import / export" at bounding box center [324, 41] width 51 height 9
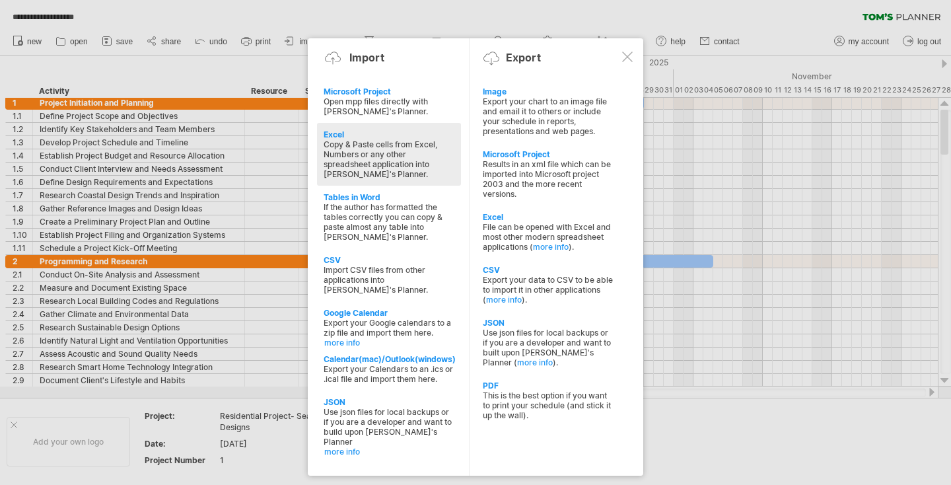
click at [368, 158] on div "Copy & Paste cells from Excel, Numbers or any other spreadsheet application int…" at bounding box center [389, 159] width 131 height 40
type textarea "**********"
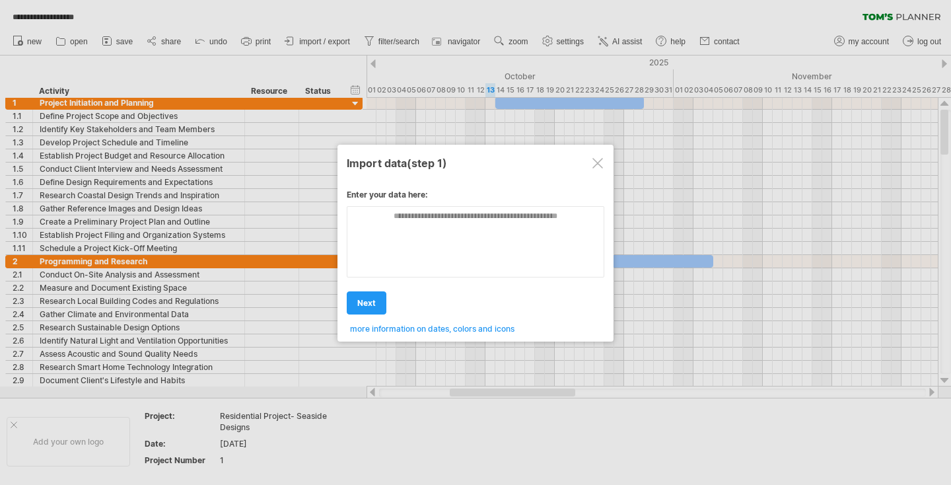
click at [602, 164] on div at bounding box center [597, 163] width 11 height 11
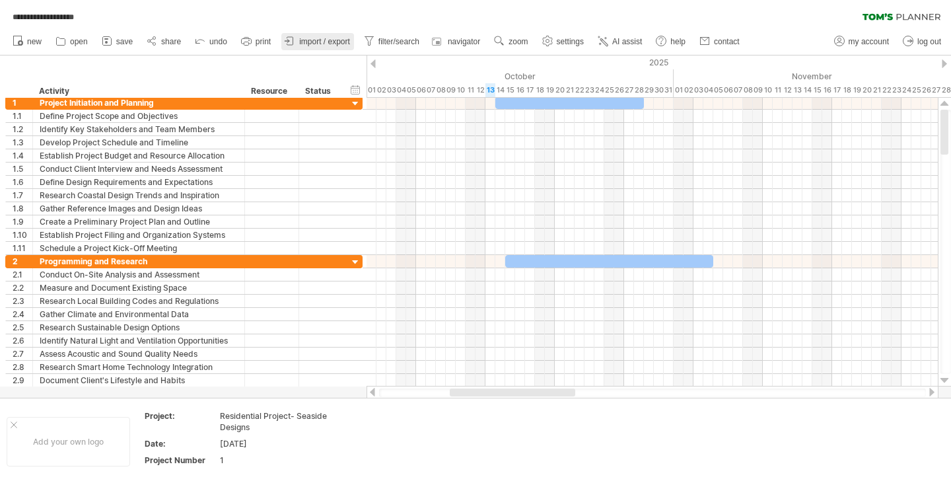
click at [324, 39] on span "import / export" at bounding box center [324, 41] width 51 height 9
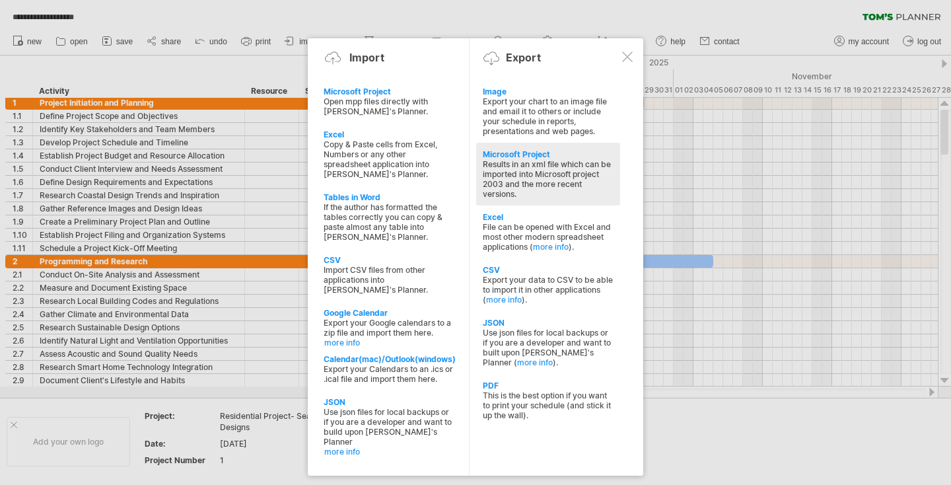
click at [550, 190] on div "Results in an xml file which can be imported into Microsoft project 2003 and th…" at bounding box center [548, 179] width 131 height 40
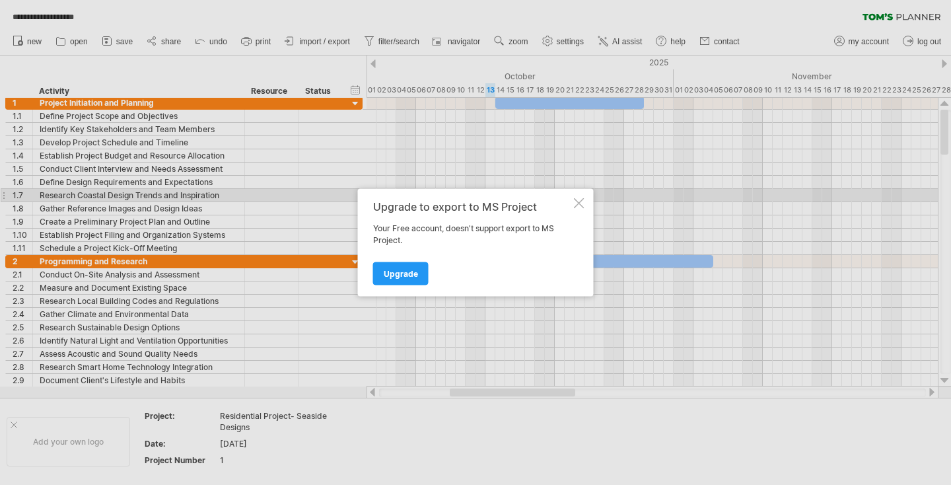
click at [578, 205] on div at bounding box center [579, 203] width 11 height 11
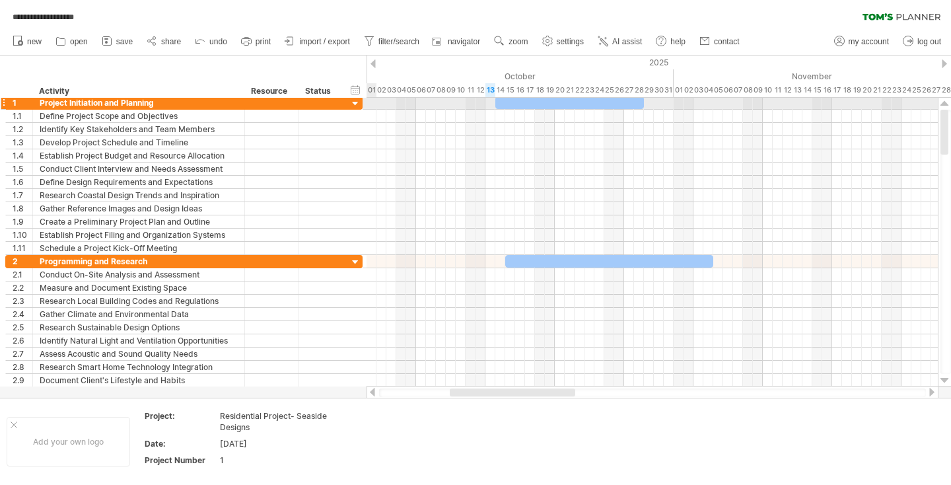
click at [353, 103] on div at bounding box center [355, 104] width 13 height 13
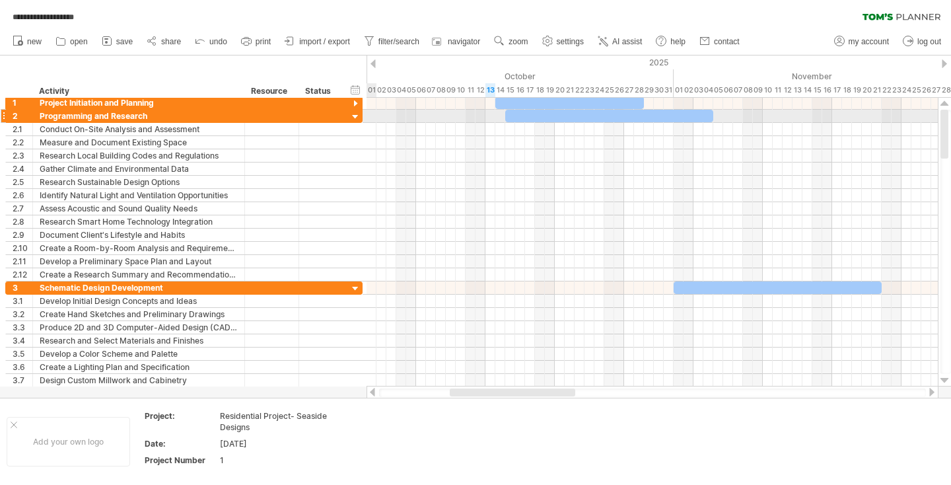
click at [356, 116] on div at bounding box center [355, 117] width 13 height 13
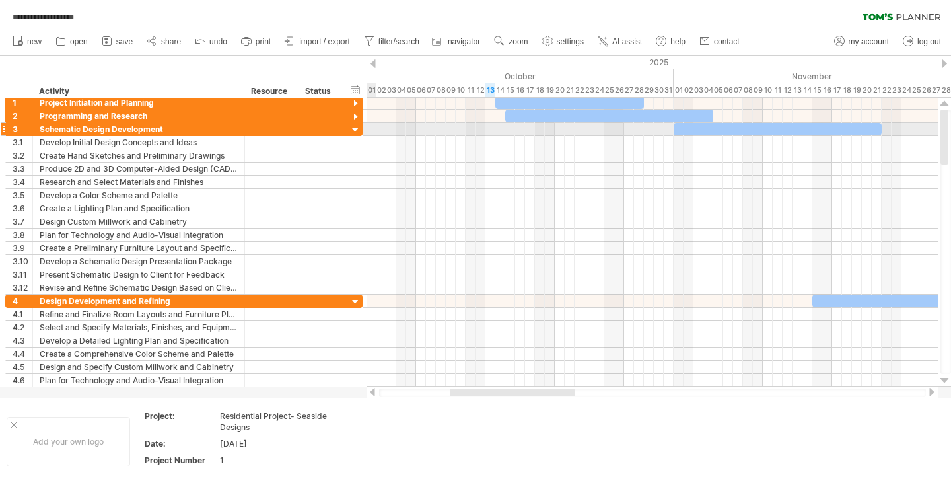
click at [357, 127] on div at bounding box center [355, 130] width 13 height 13
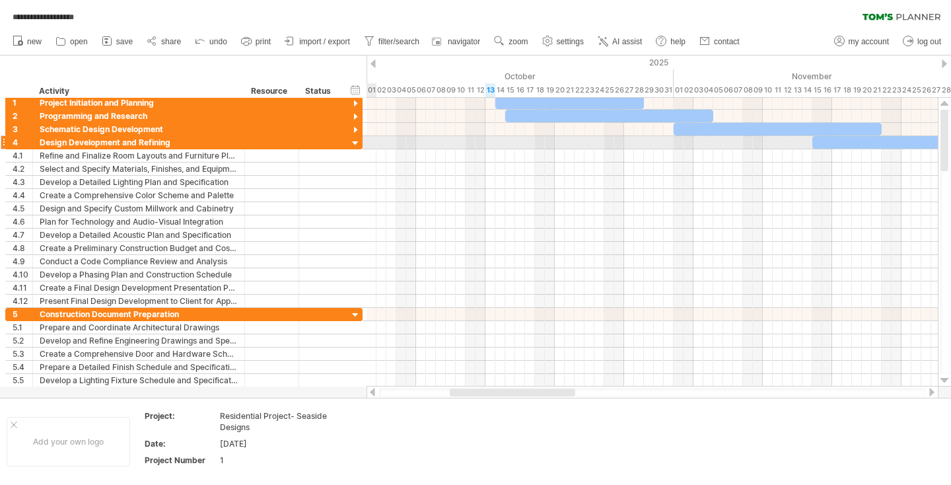
click at [358, 142] on div at bounding box center [355, 143] width 13 height 13
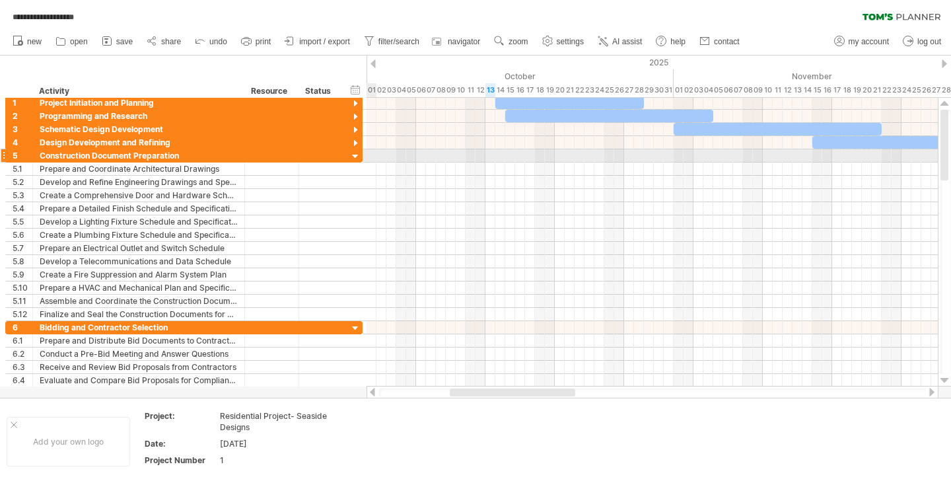
click at [356, 156] on div at bounding box center [355, 157] width 13 height 13
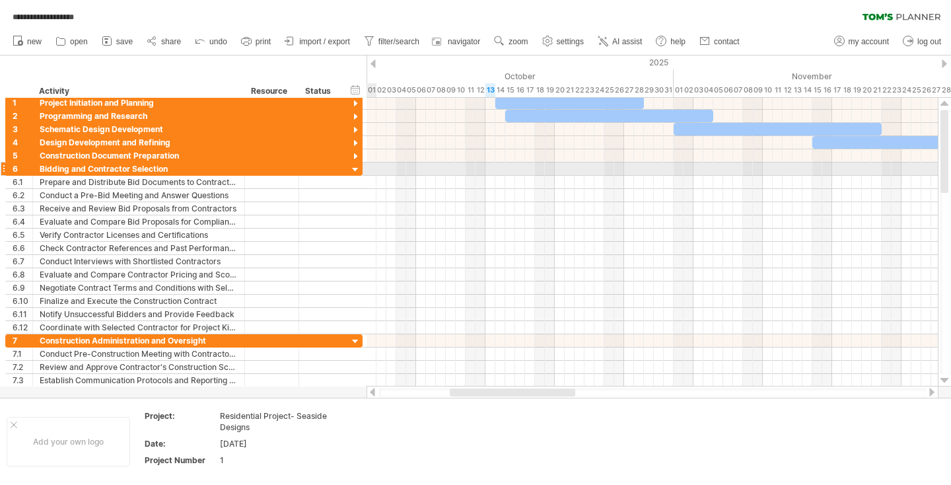
click at [357, 172] on div at bounding box center [355, 170] width 13 height 13
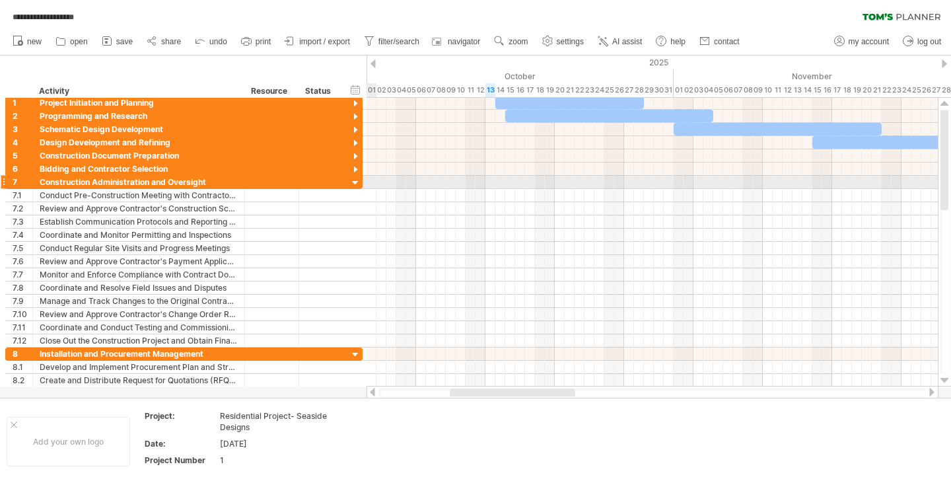
click at [357, 184] on div at bounding box center [355, 183] width 13 height 13
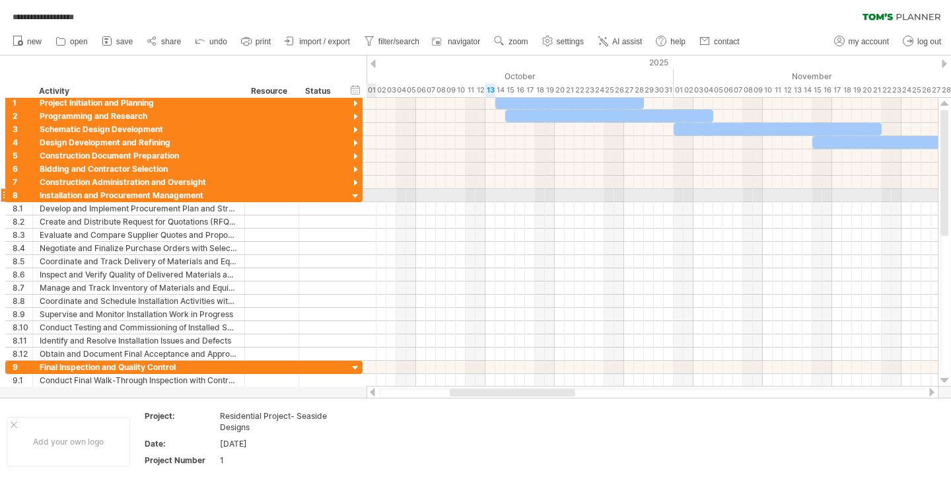
click at [357, 198] on div at bounding box center [355, 196] width 13 height 13
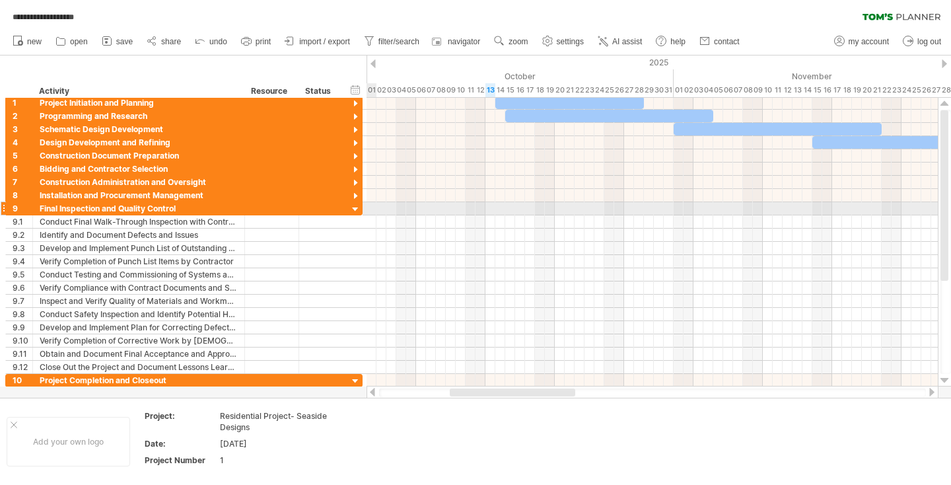
click at [357, 211] on div at bounding box center [355, 209] width 13 height 13
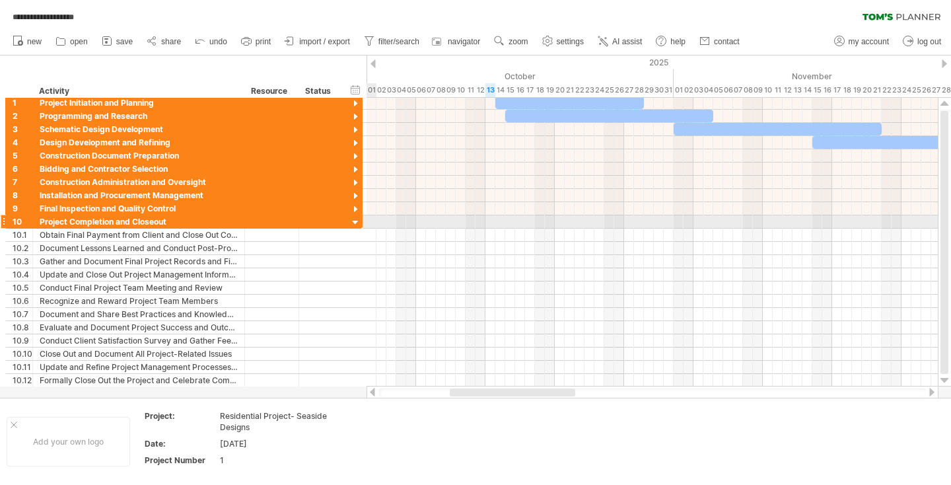
click at [357, 221] on div at bounding box center [355, 223] width 13 height 13
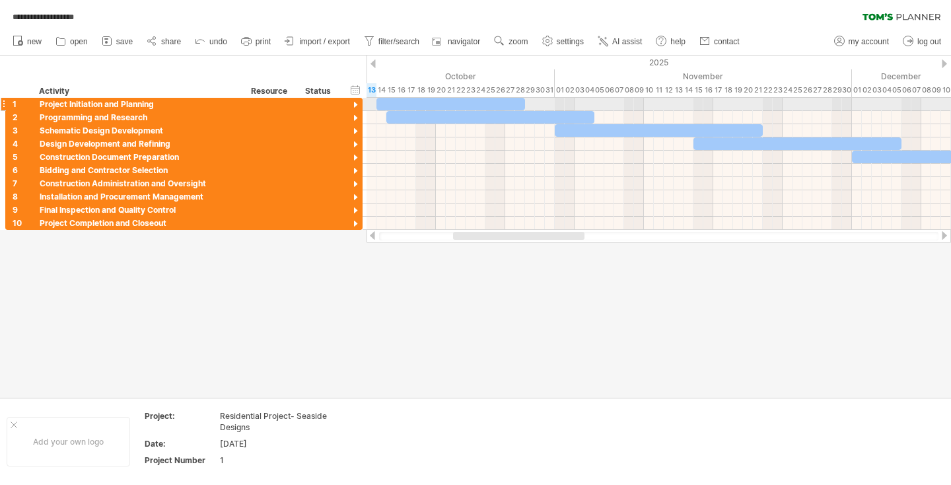
click at [355, 103] on div at bounding box center [355, 105] width 13 height 13
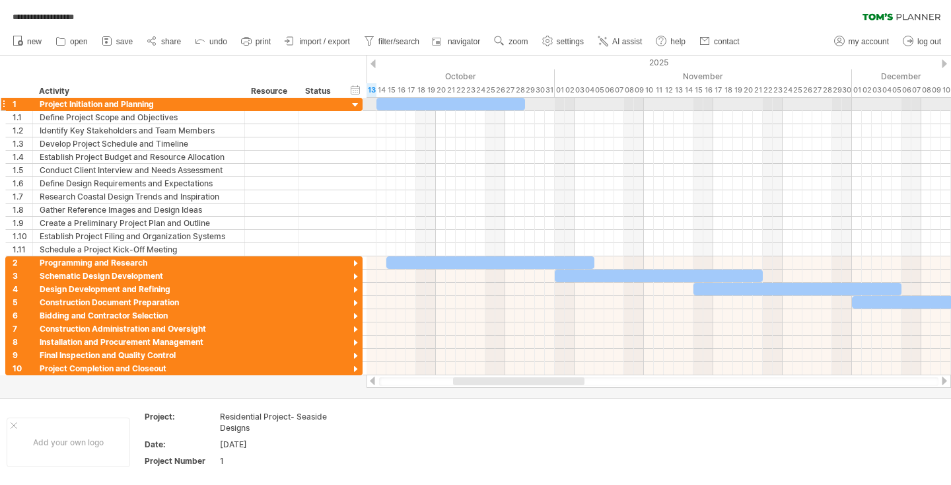
click at [355, 103] on div at bounding box center [355, 105] width 13 height 13
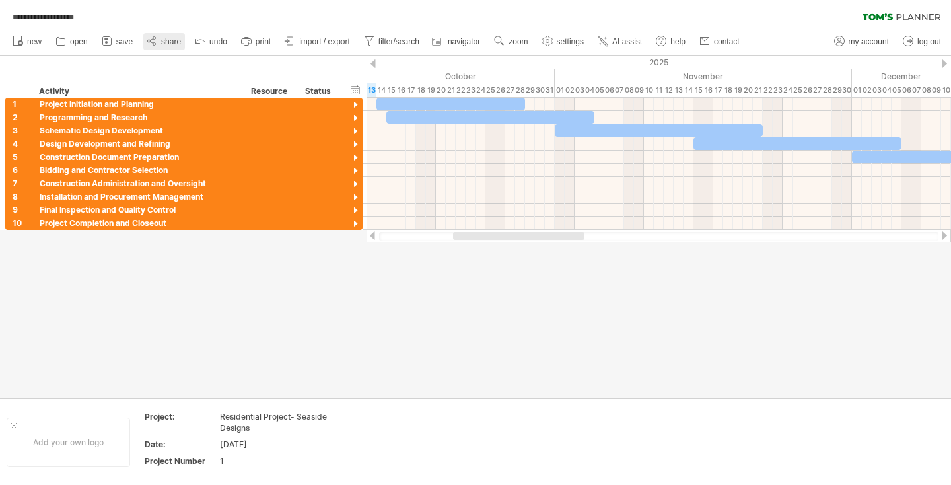
click at [160, 43] on link "share" at bounding box center [164, 41] width 42 height 17
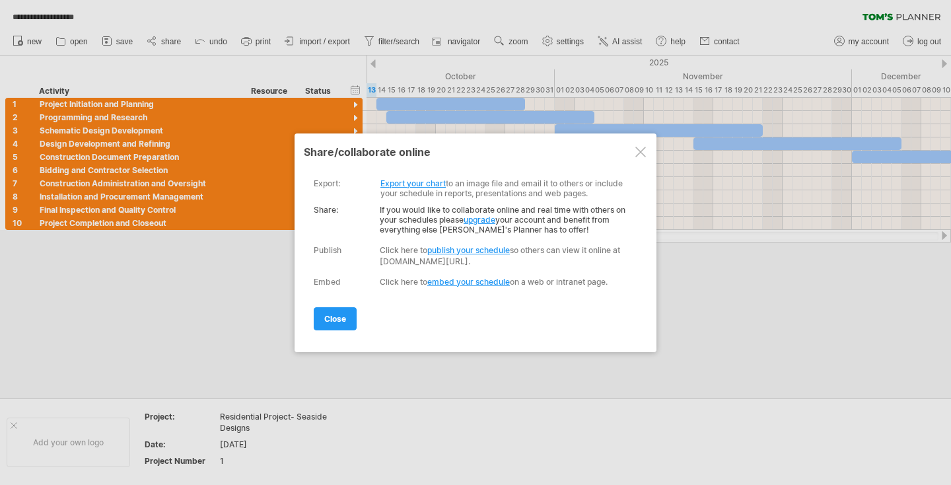
click at [416, 184] on link "Export your chart" at bounding box center [412, 183] width 65 height 10
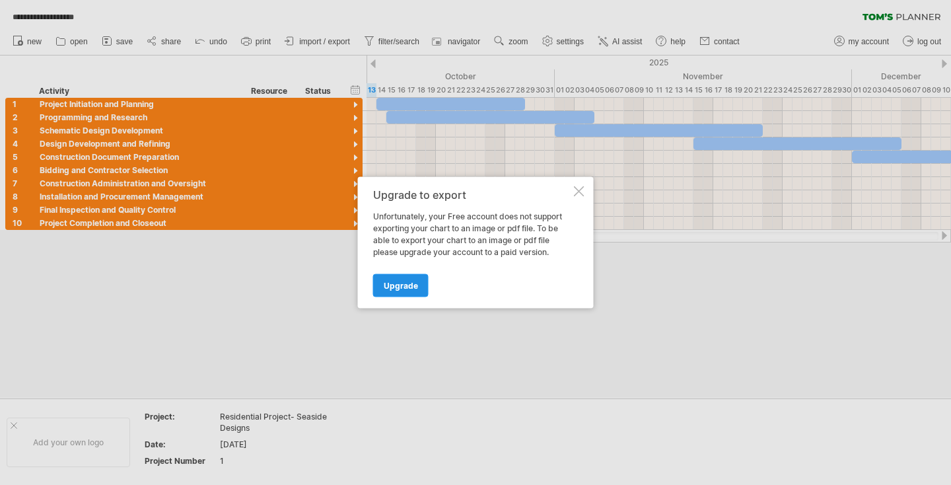
click at [400, 283] on span "Upgrade" at bounding box center [401, 286] width 34 height 10
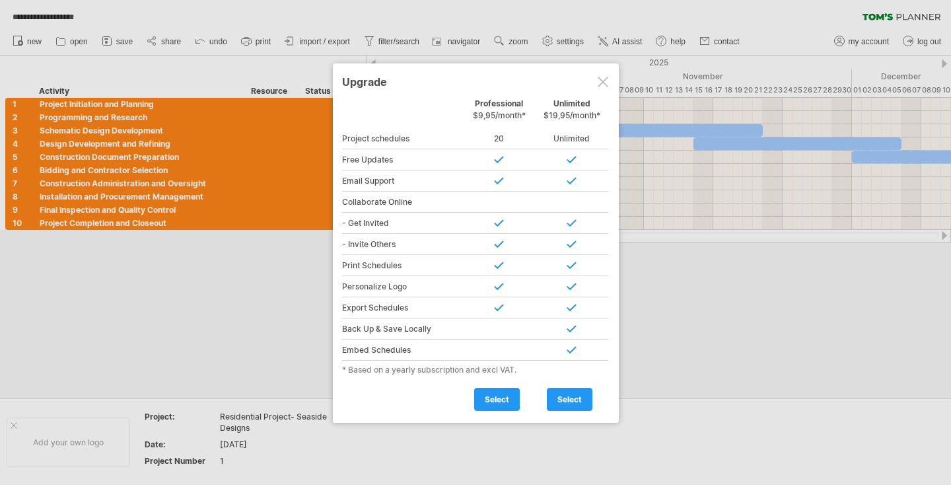
click at [604, 77] on div at bounding box center [603, 82] width 11 height 11
